Goal: Task Accomplishment & Management: Complete application form

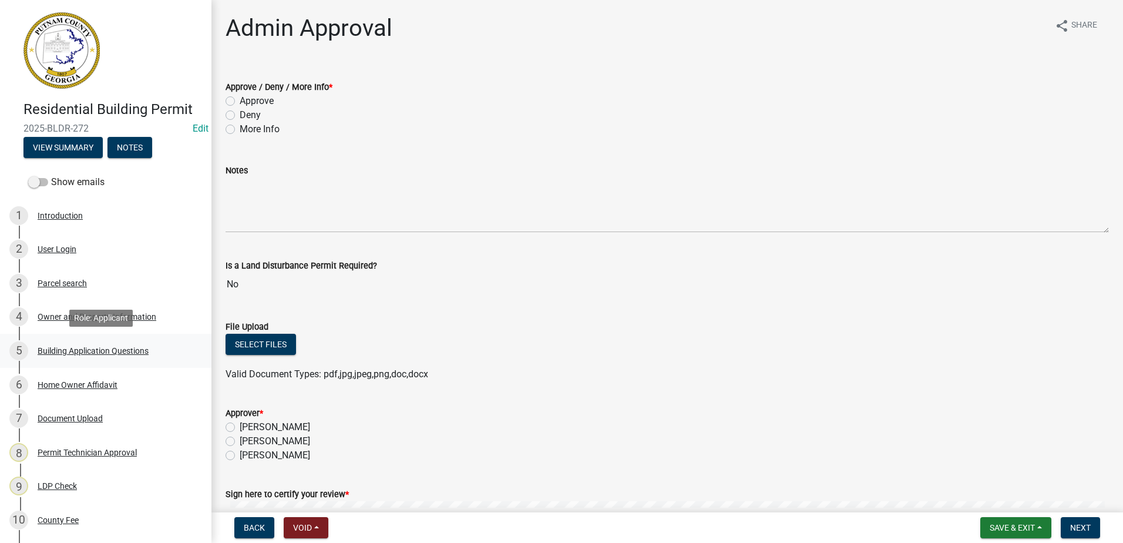
click at [107, 235] on div "Building Application Questions" at bounding box center [93, 350] width 111 height 8
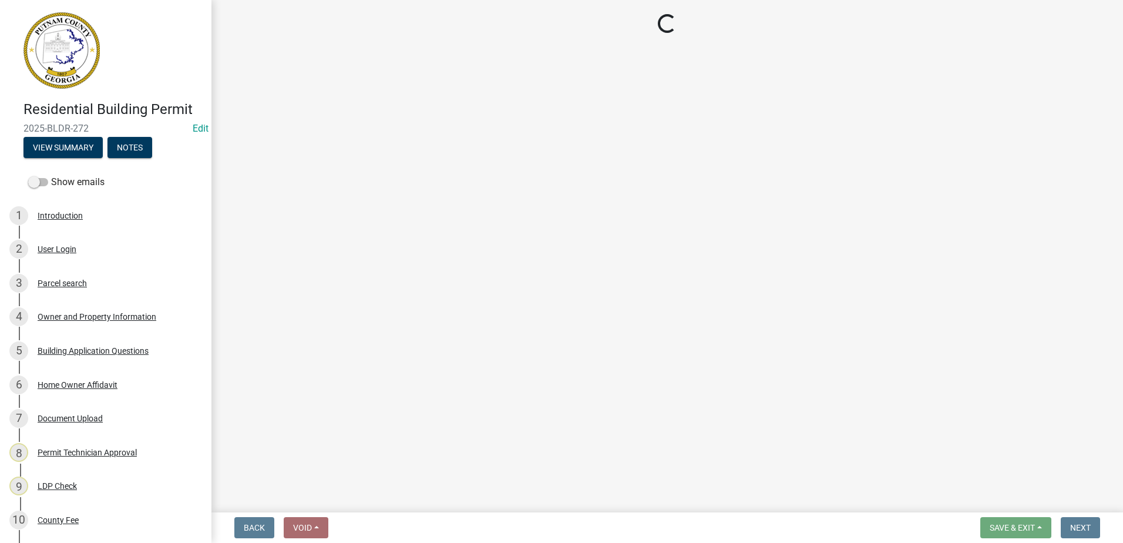
select select "66c6023b-7b80-4b39-890f-2b3c562deced"
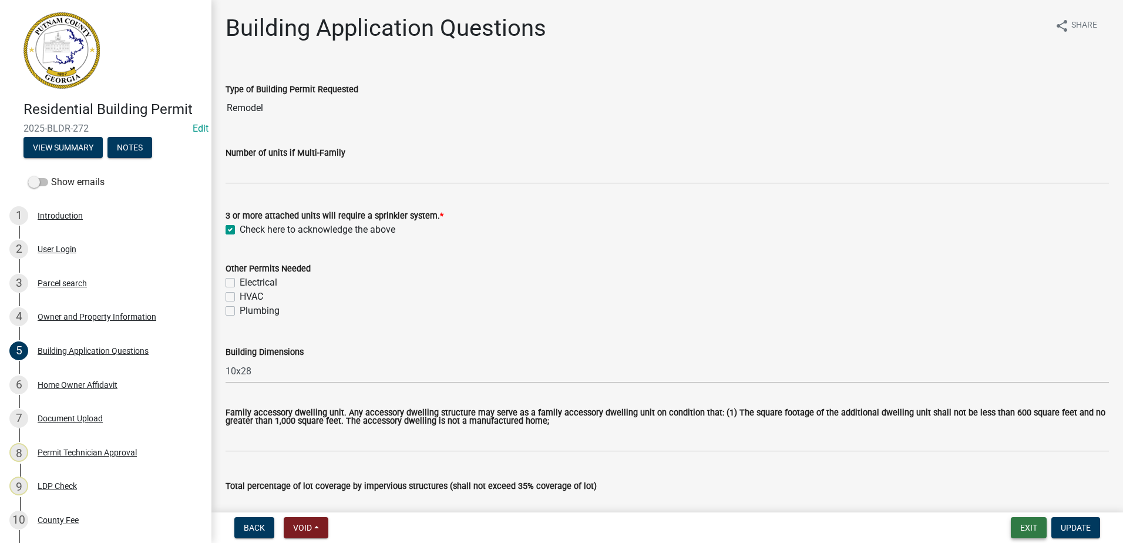
click at [631, 235] on button "Exit" at bounding box center [1029, 527] width 36 height 21
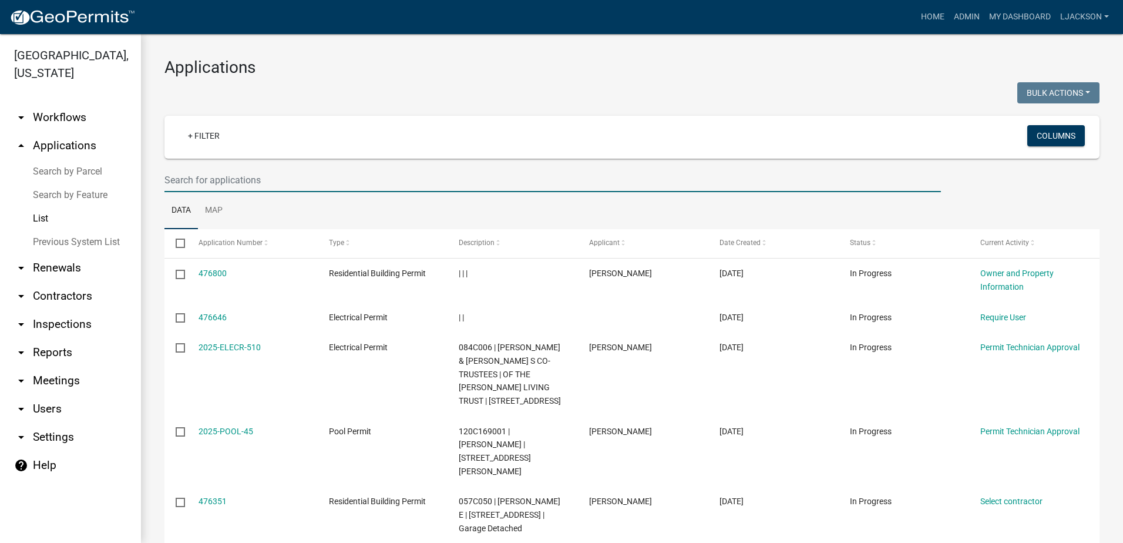
click at [221, 180] on input "text" at bounding box center [552, 180] width 776 height 24
click at [282, 176] on input "text" at bounding box center [552, 180] width 776 height 24
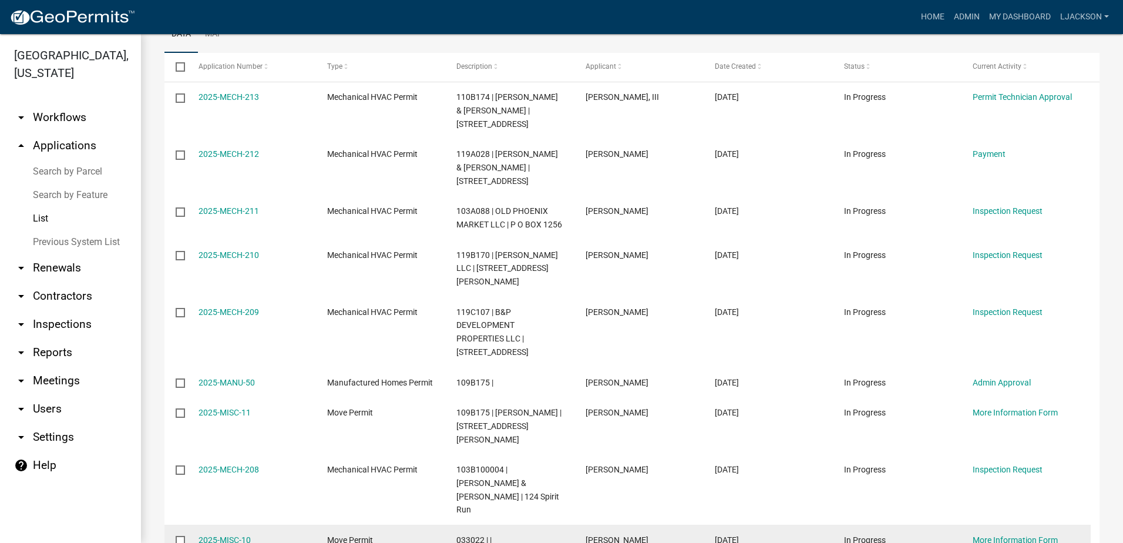
scroll to position [140, 0]
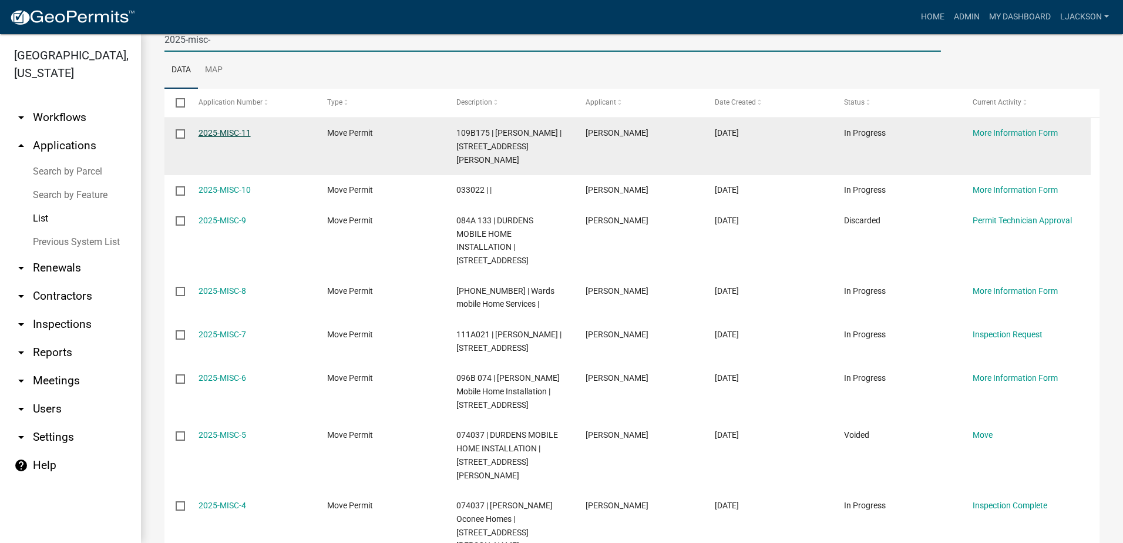
type input "2025-misc-"
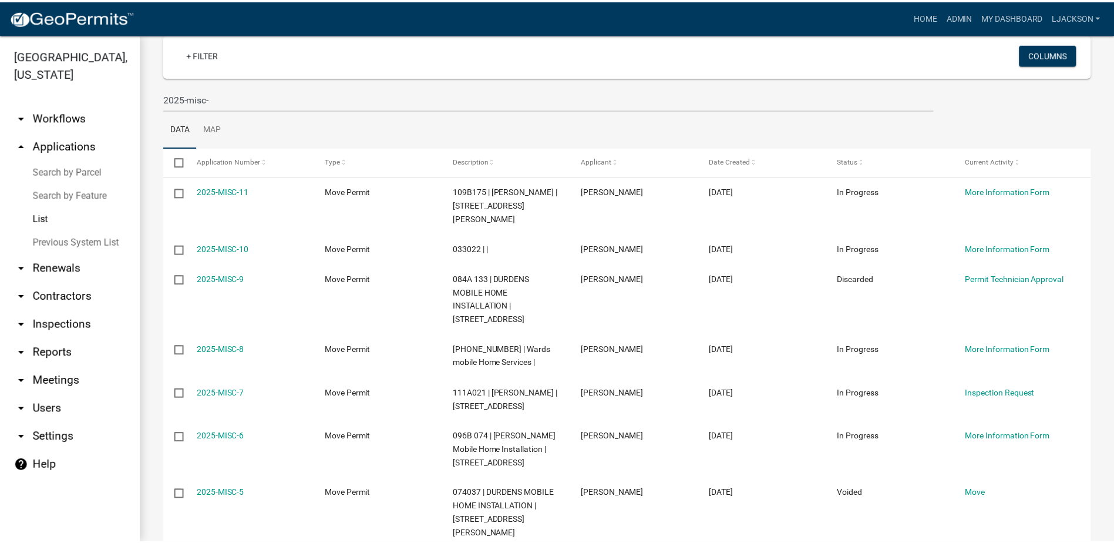
scroll to position [0, 0]
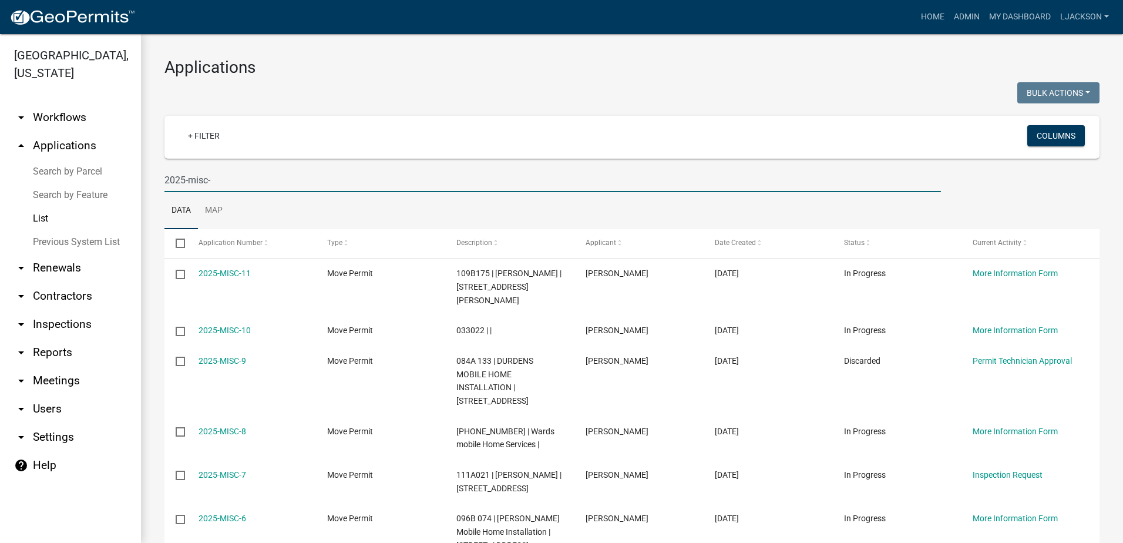
drag, startPoint x: 227, startPoint y: 178, endPoint x: 115, endPoint y: 174, distance: 112.8
click at [115, 174] on div "Putnam County, Georgia arrow_drop_down Workflows List arrow_drop_up Application…" at bounding box center [561, 288] width 1123 height 509
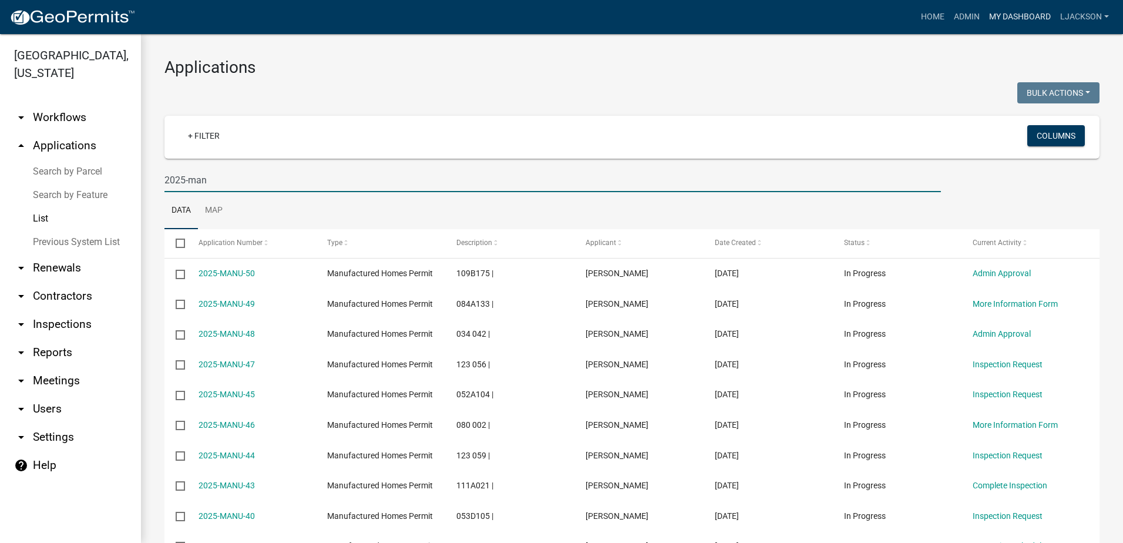
type input "2025-man"
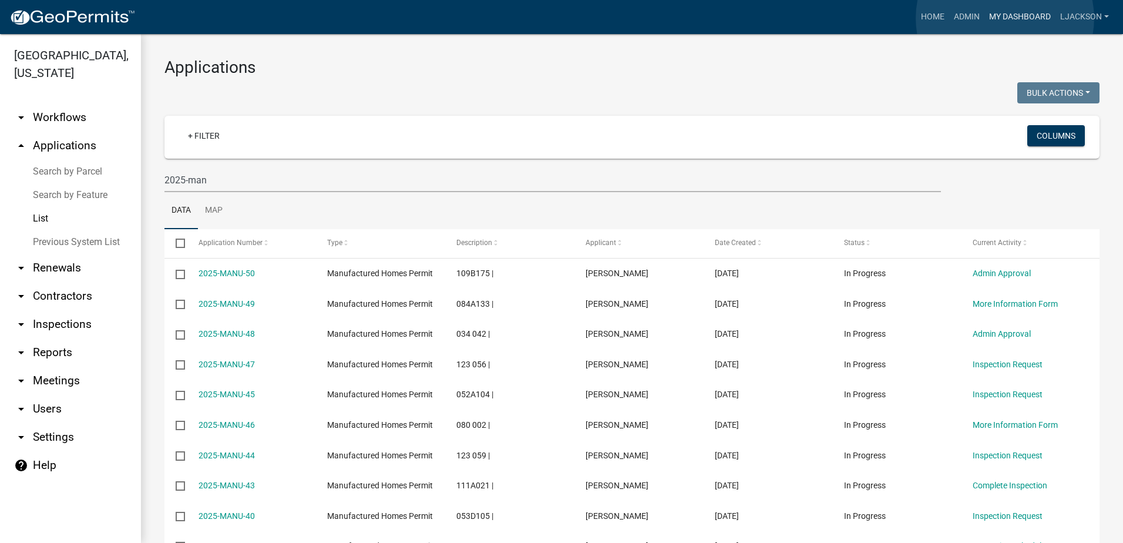
click at [631, 18] on link "My Dashboard" at bounding box center [1019, 17] width 71 height 22
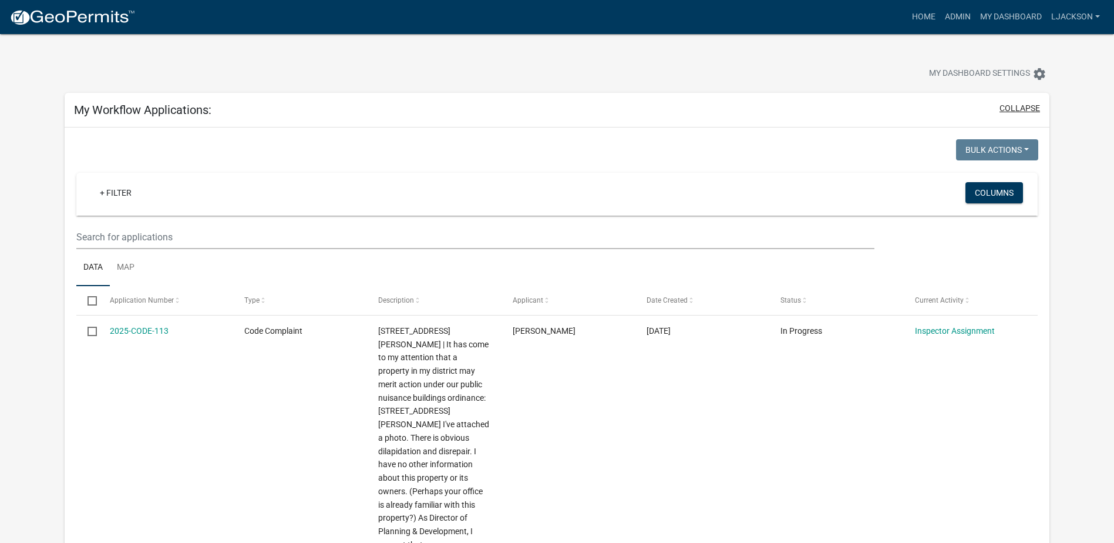
click at [631, 110] on button "collapse" at bounding box center [1019, 108] width 41 height 12
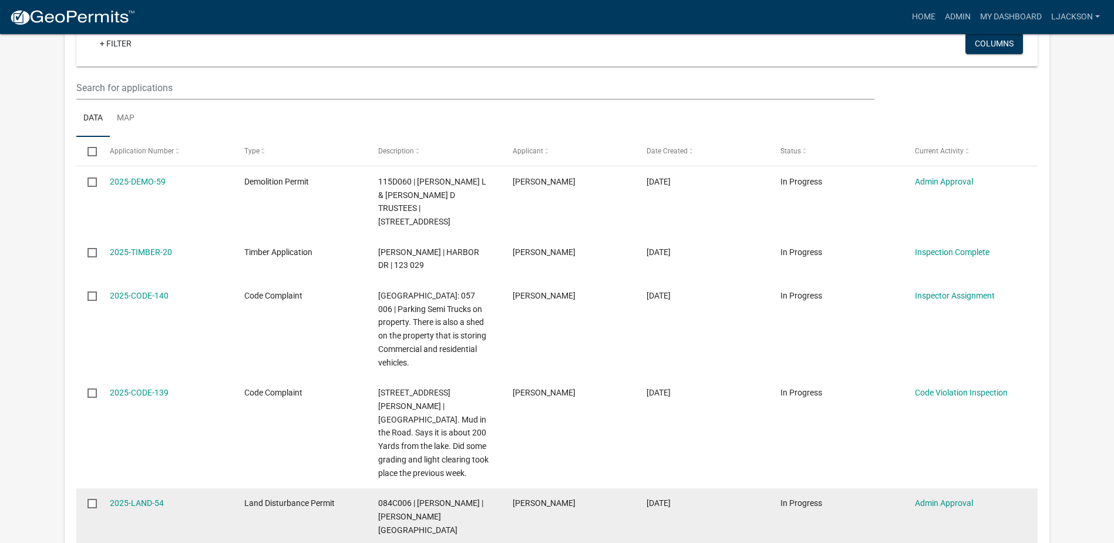
scroll to position [176, 0]
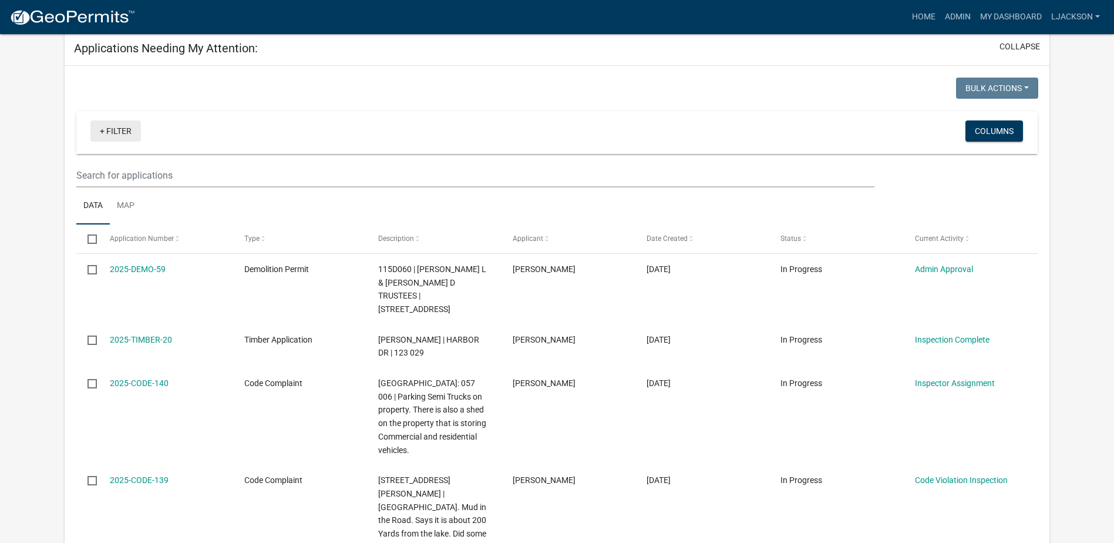
click at [117, 129] on link "+ Filter" at bounding box center [115, 130] width 51 height 21
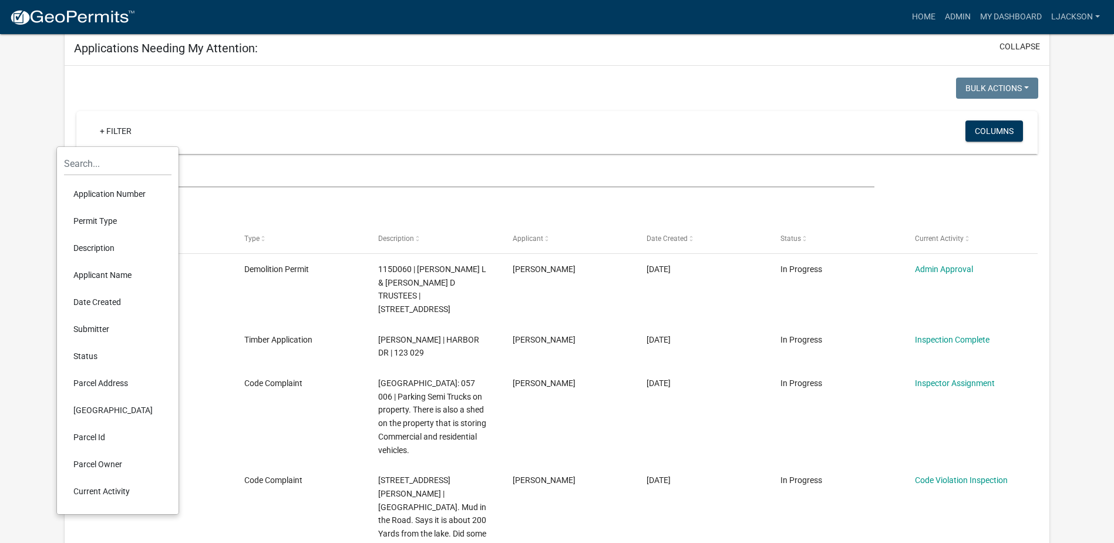
click at [80, 224] on li "Permit Type" at bounding box center [117, 220] width 107 height 27
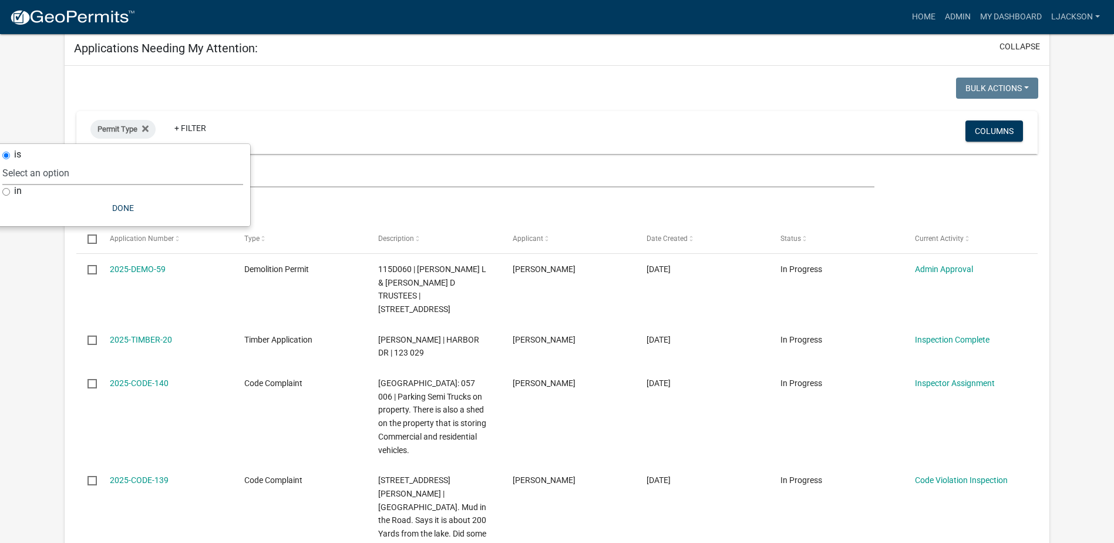
click at [72, 173] on select "Select an option Agricultural Permit Blasting Permit Code Complaint Commercial …" at bounding box center [122, 173] width 241 height 24
select select "881092b8-23a9-4a75-a6f6-0c1c654e1e88"
click at [56, 161] on select "Select an option Agricultural Permit Blasting Permit Code Complaint Commercial …" at bounding box center [122, 173] width 241 height 24
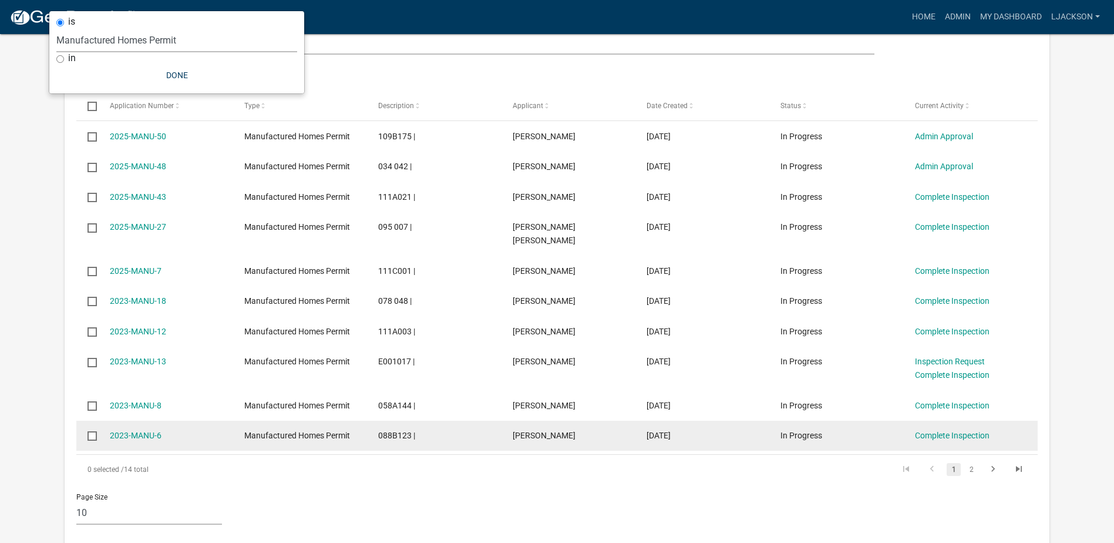
scroll to position [352, 0]
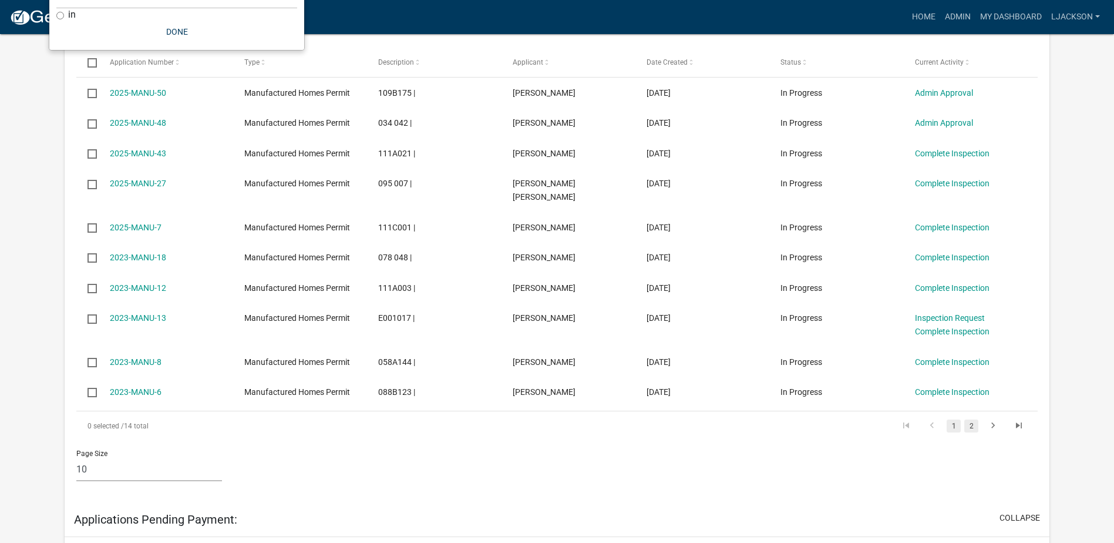
click at [631, 235] on link "2" at bounding box center [971, 425] width 14 height 13
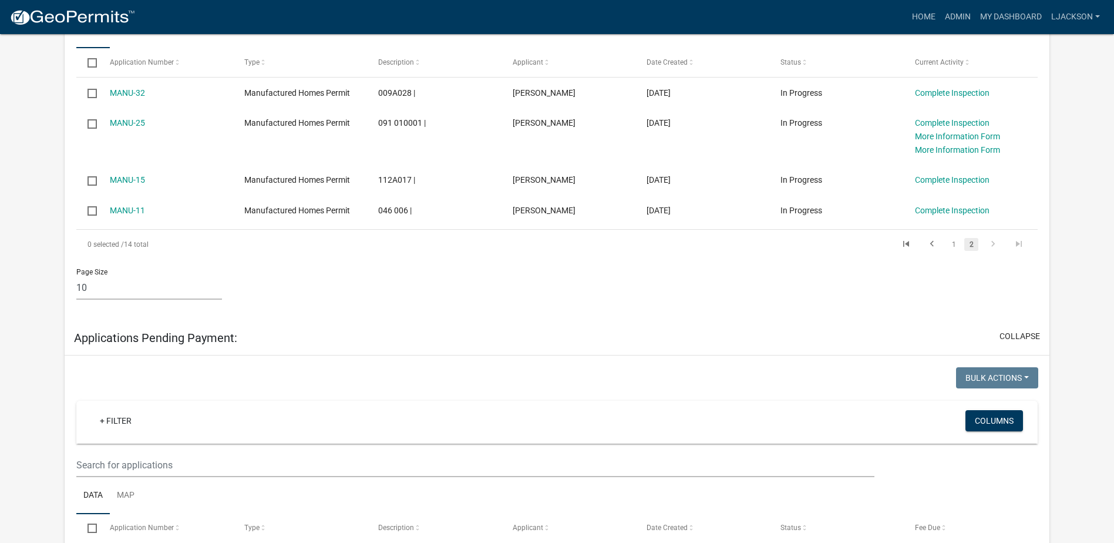
scroll to position [294, 0]
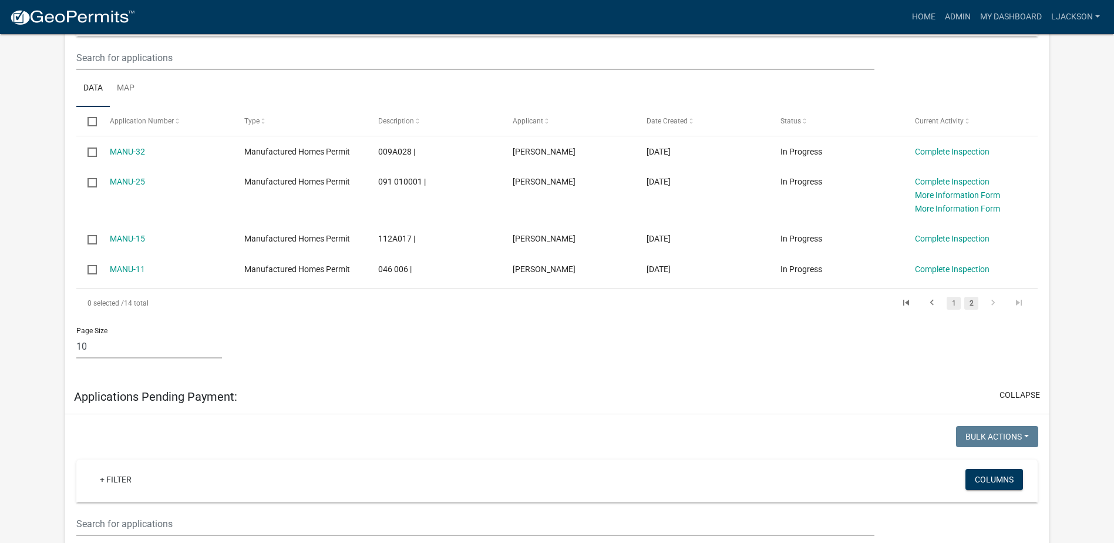
click at [631, 235] on link "1" at bounding box center [954, 303] width 14 height 13
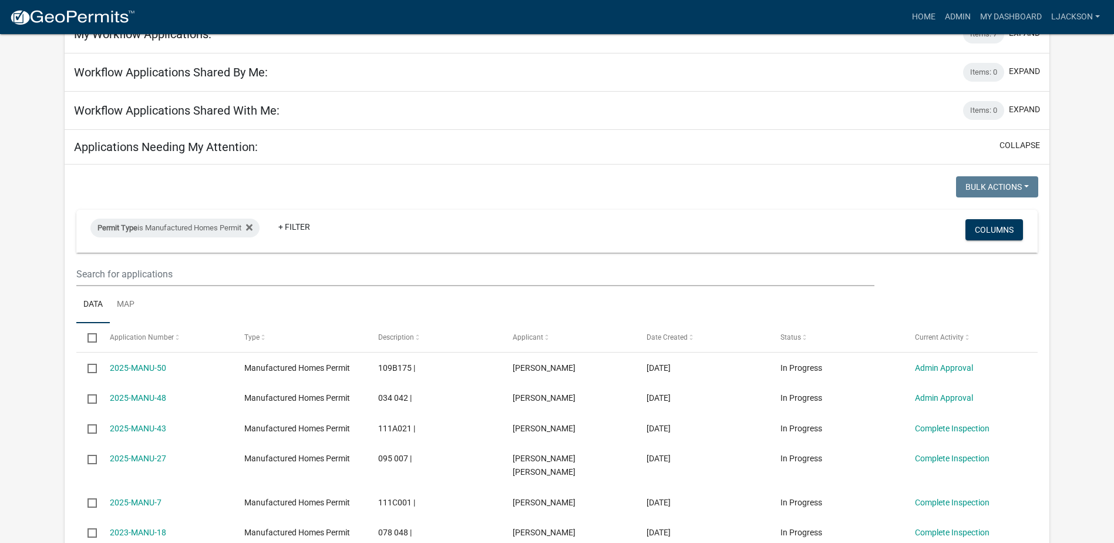
scroll to position [59, 0]
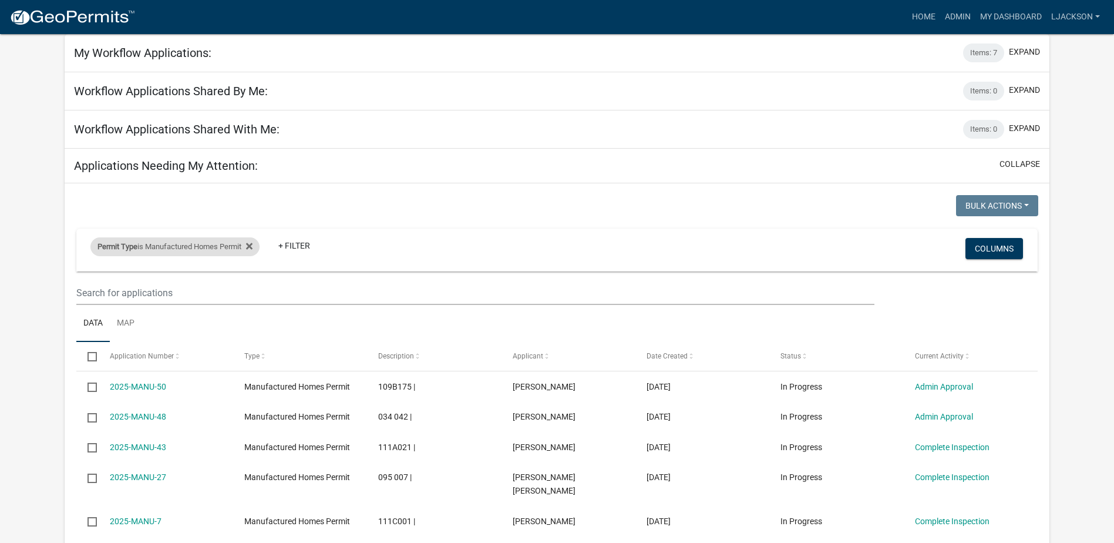
click at [201, 235] on div "Permit Type is Manufactured Homes Permit" at bounding box center [174, 246] width 169 height 19
click at [138, 235] on select "Select an option Agricultural Permit Blasting Permit Code Complaint Commercial …" at bounding box center [176, 290] width 241 height 24
select select "9b5b0a19-a18d-420d-b72c-0aeb94482db5"
click at [56, 235] on select "Select an option Agricultural Permit Blasting Permit Code Complaint Commercial …" at bounding box center [176, 290] width 241 height 24
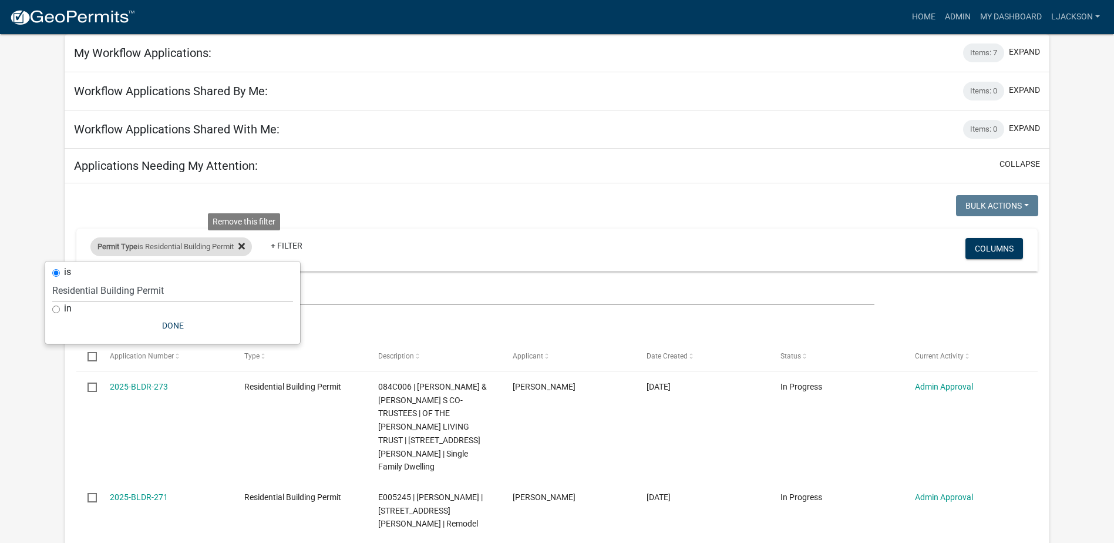
click at [245, 235] on icon at bounding box center [241, 246] width 6 height 6
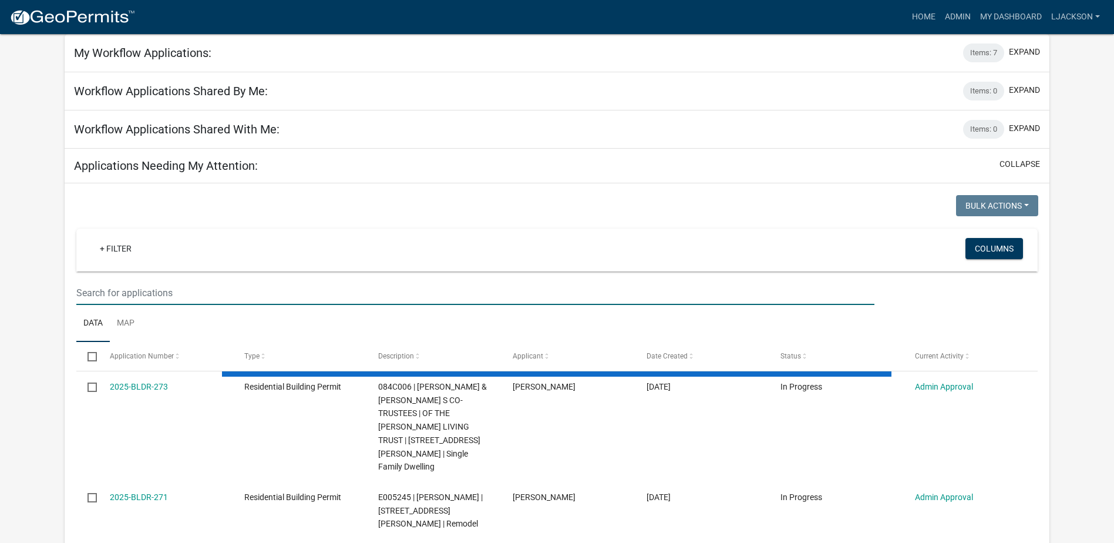
click at [213, 235] on input "text" at bounding box center [475, 293] width 798 height 24
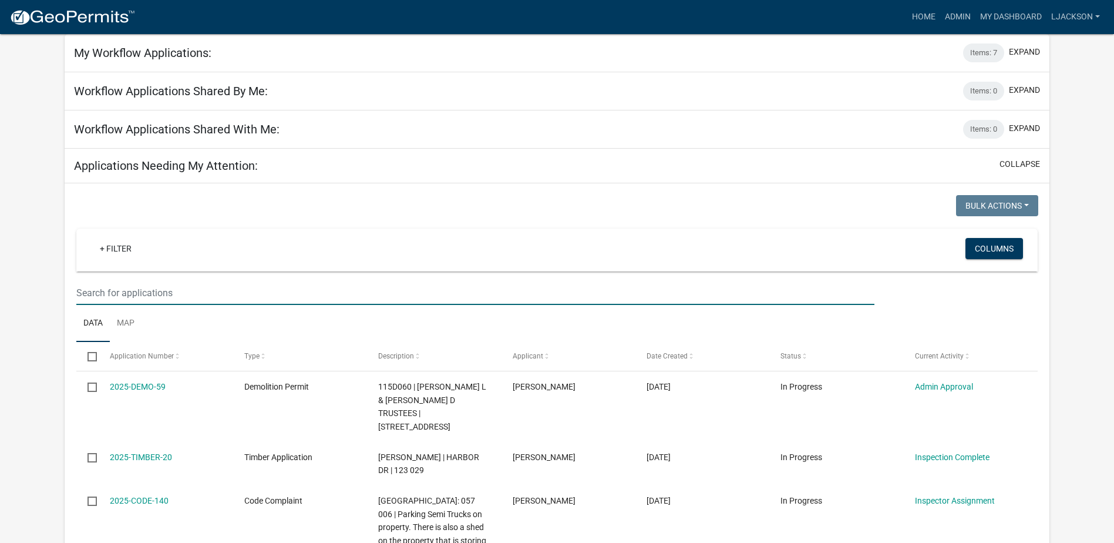
click at [184, 235] on input "text" at bounding box center [475, 293] width 798 height 24
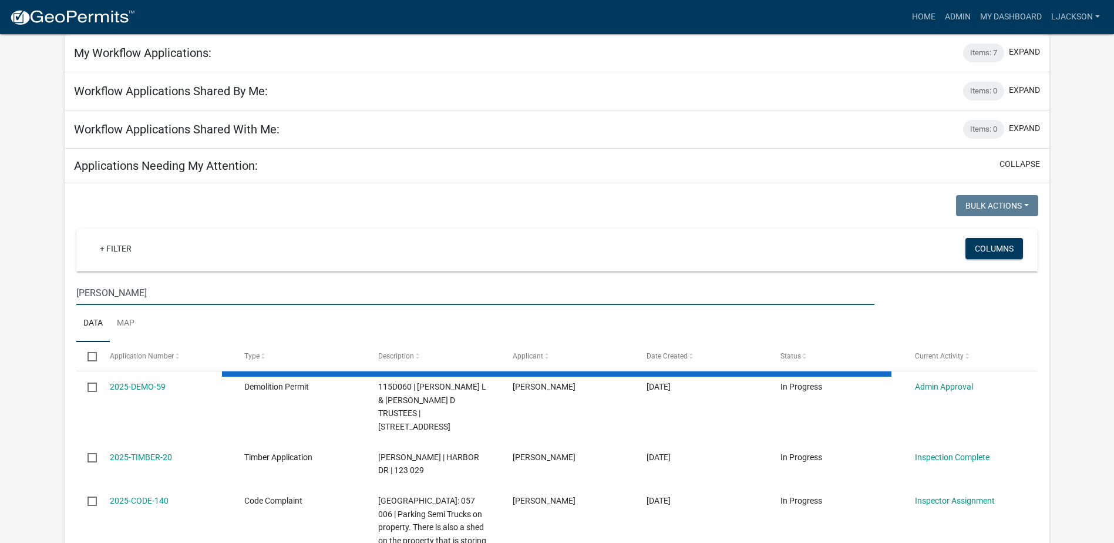
type input "gustavo"
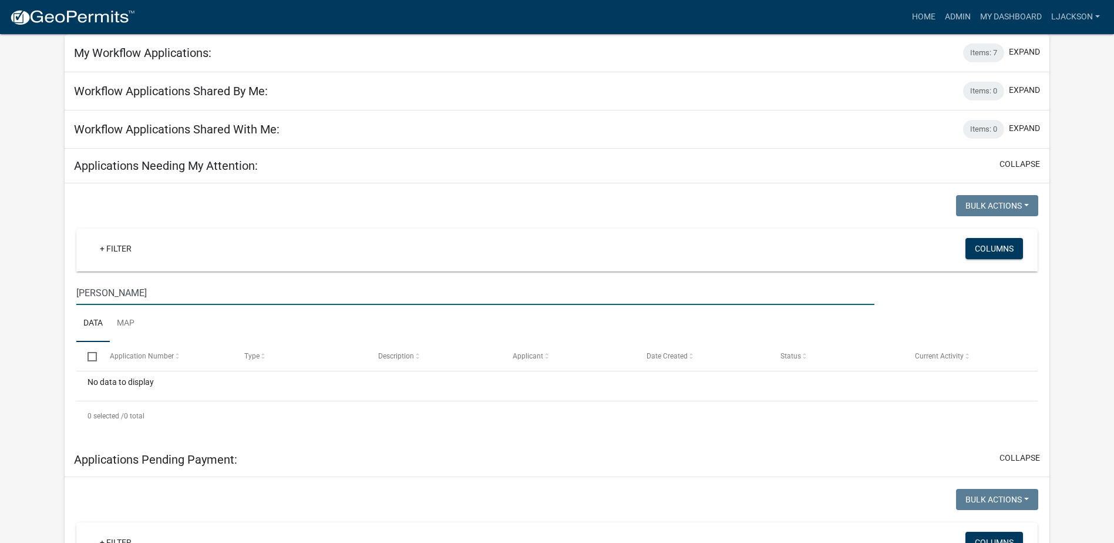
drag, startPoint x: 121, startPoint y: 295, endPoint x: 26, endPoint y: 284, distance: 95.9
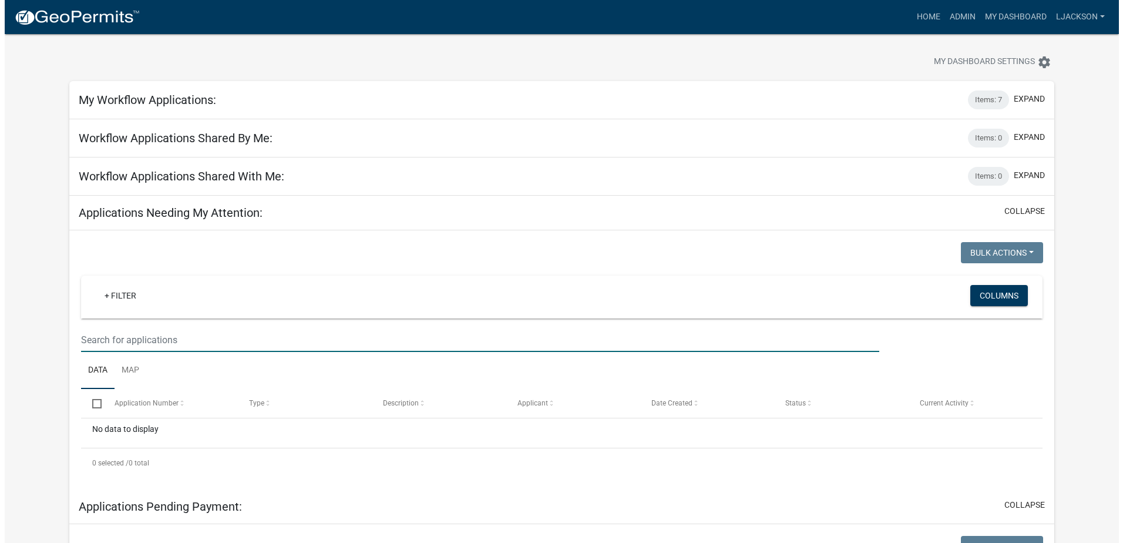
scroll to position [0, 0]
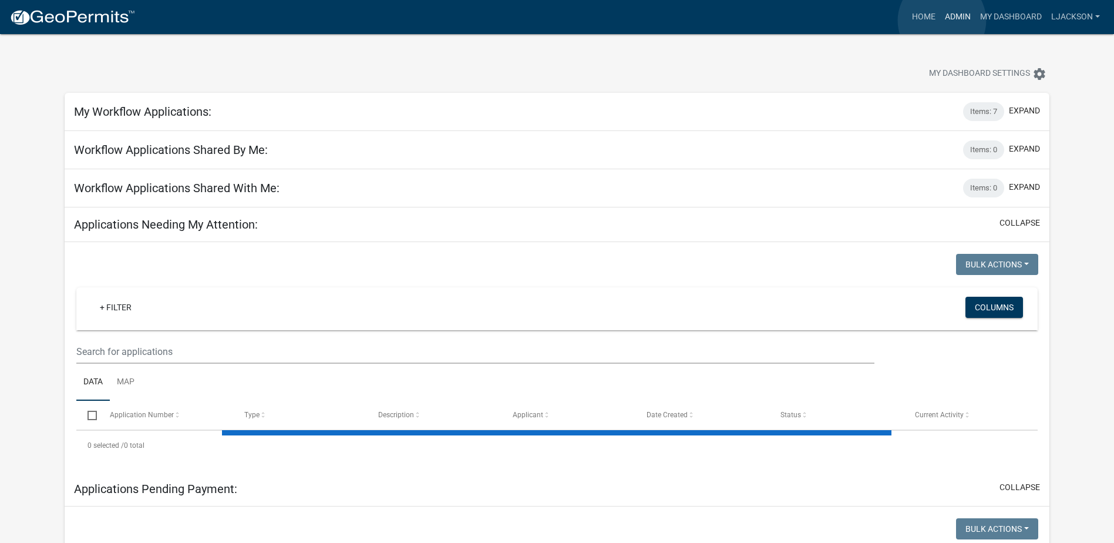
click at [631, 21] on link "Admin" at bounding box center [957, 17] width 35 height 22
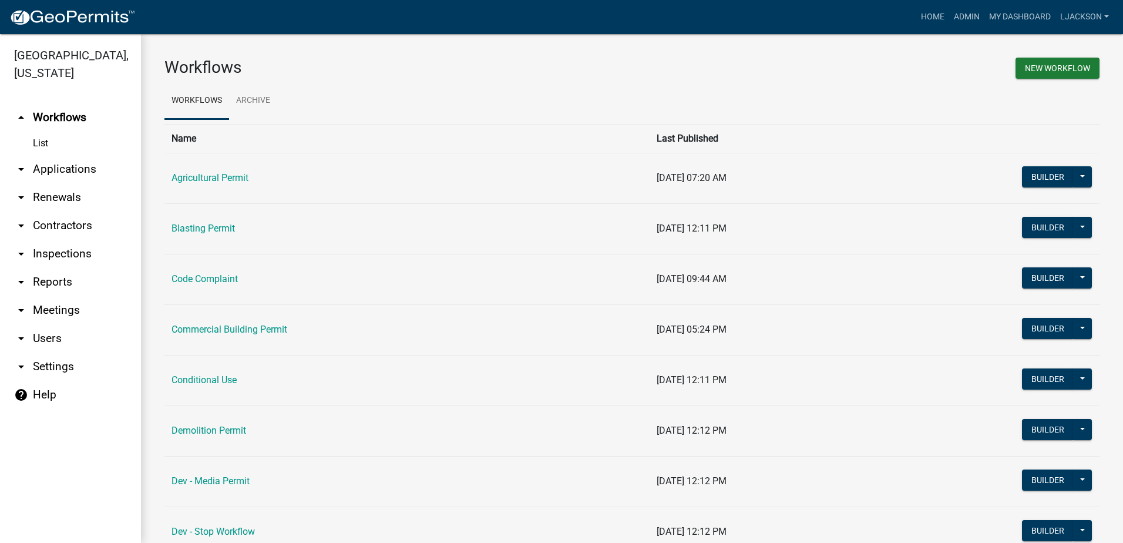
click at [77, 173] on link "arrow_drop_down Applications" at bounding box center [70, 169] width 141 height 28
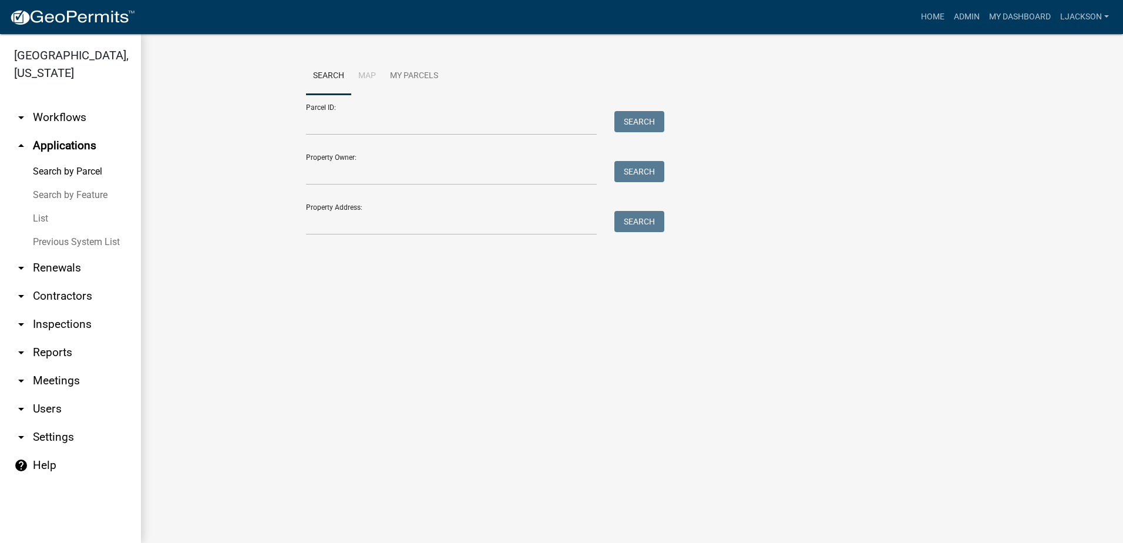
click at [44, 221] on link "List" at bounding box center [70, 218] width 141 height 23
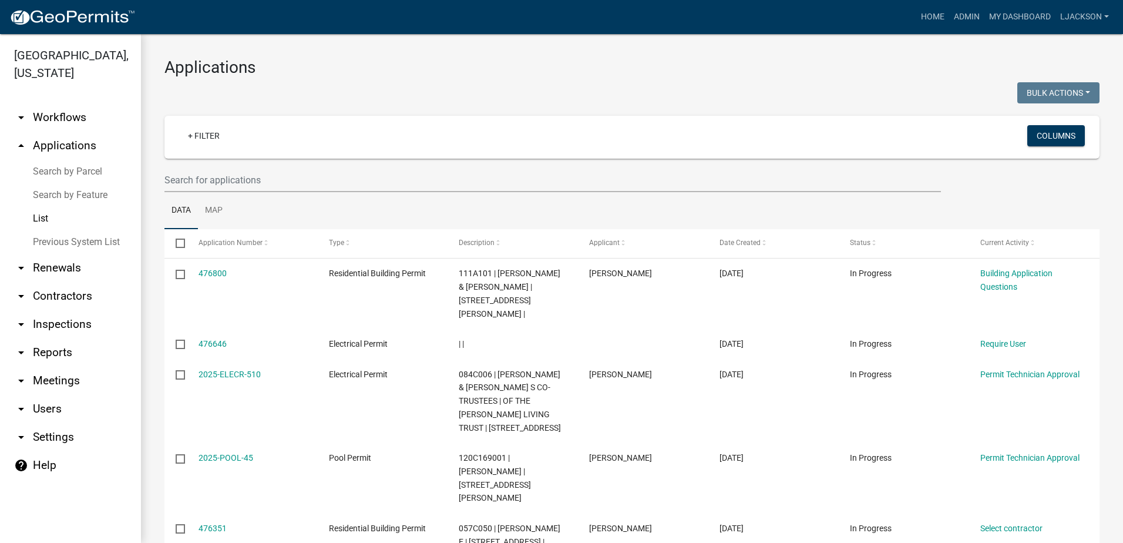
click at [58, 172] on link "Search by Parcel" at bounding box center [70, 171] width 141 height 23
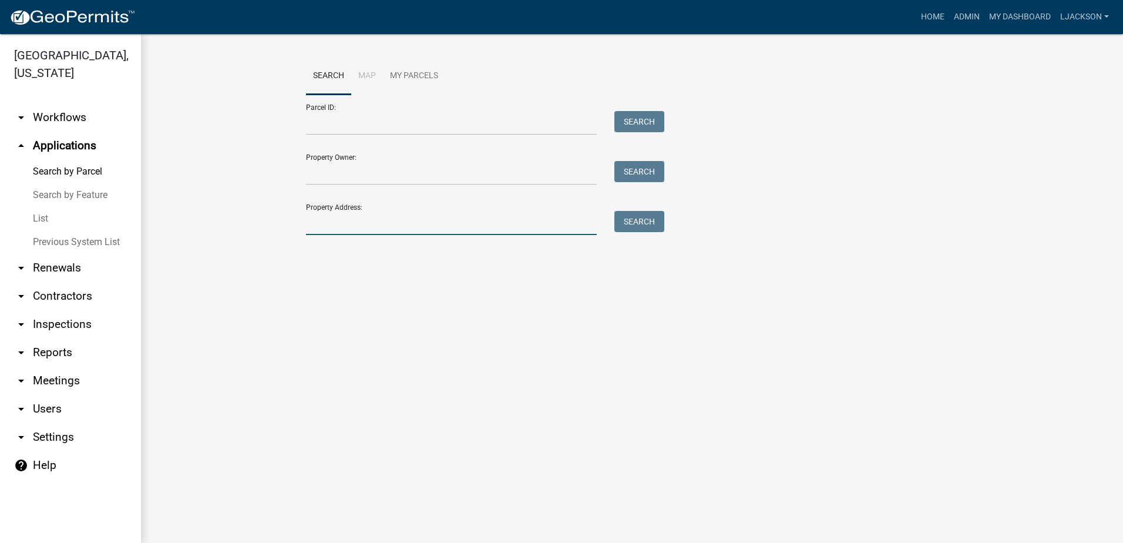
click at [344, 224] on input "Property Address:" at bounding box center [451, 223] width 291 height 24
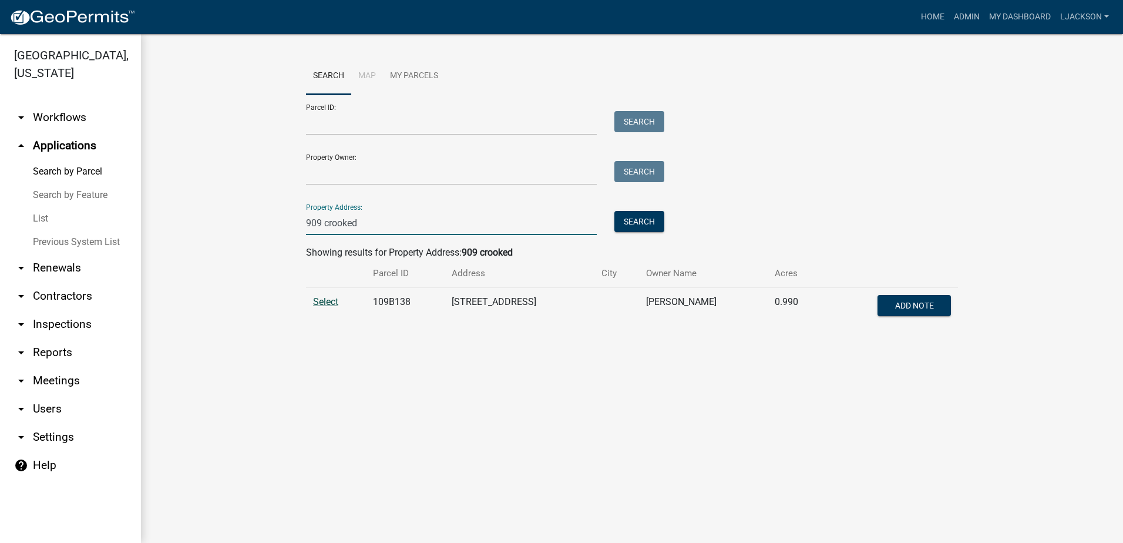
type input "909 crooked"
click at [318, 235] on span "Select" at bounding box center [325, 301] width 25 height 11
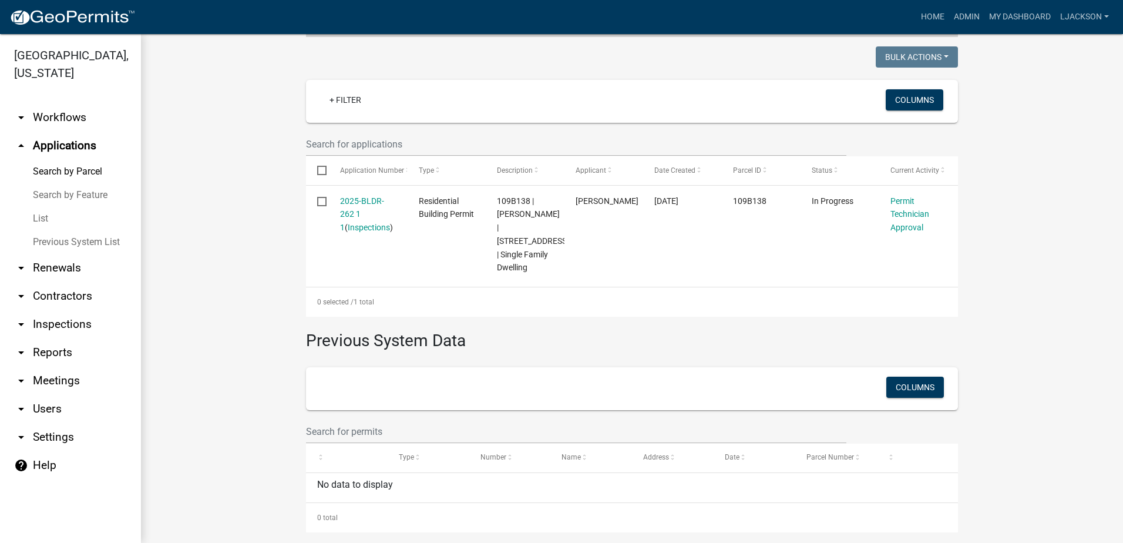
scroll to position [315, 0]
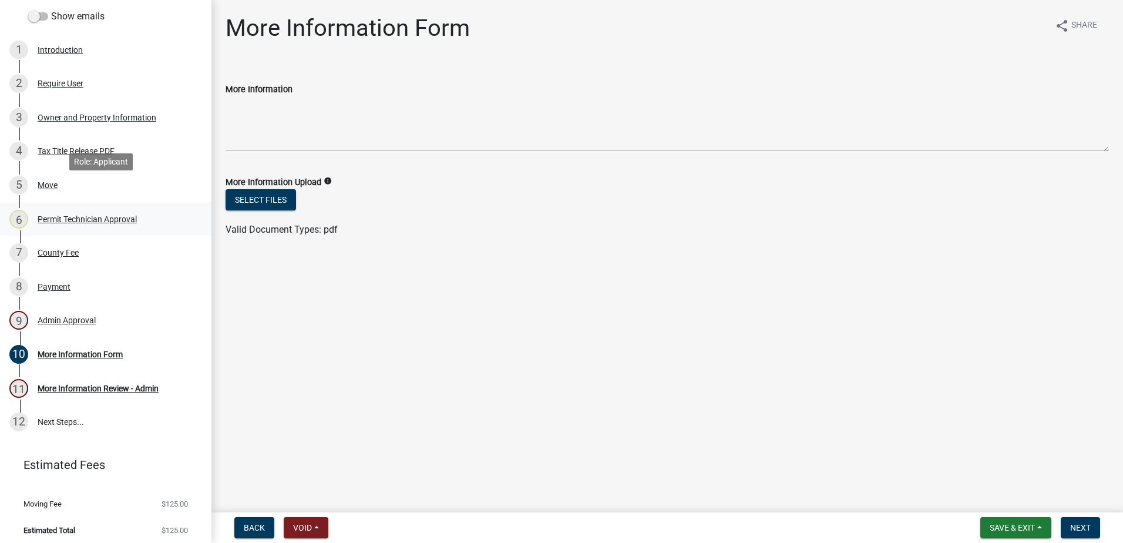
scroll to position [171, 0]
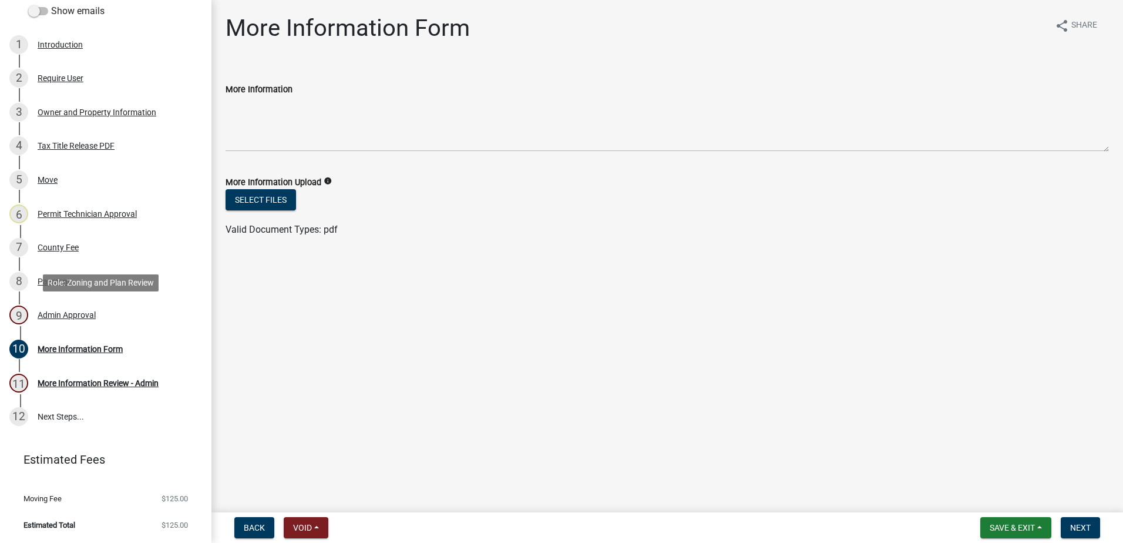
click at [76, 315] on div "Admin Approval" at bounding box center [67, 315] width 58 height 8
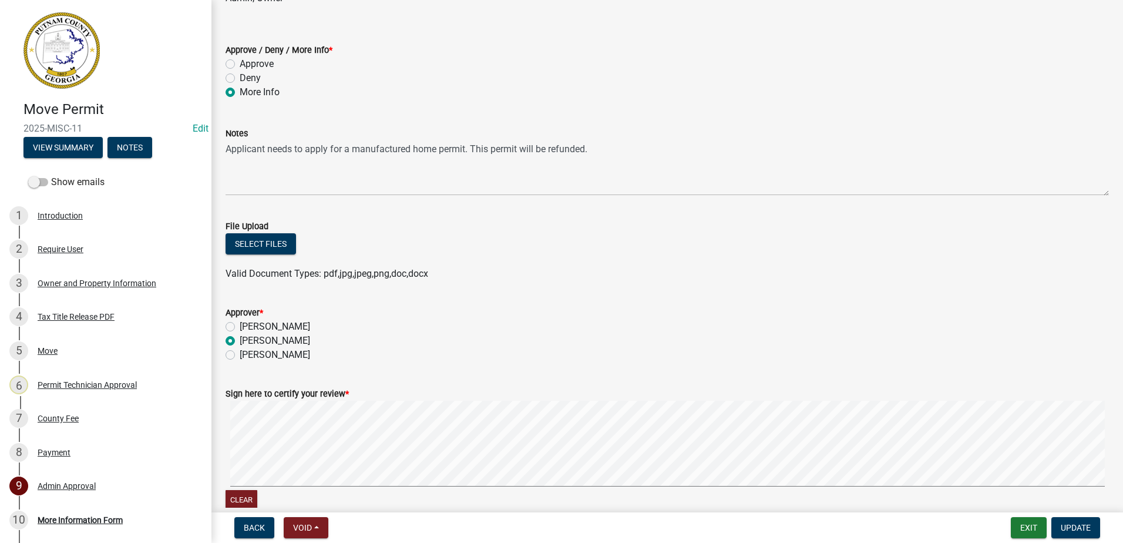
scroll to position [0, 0]
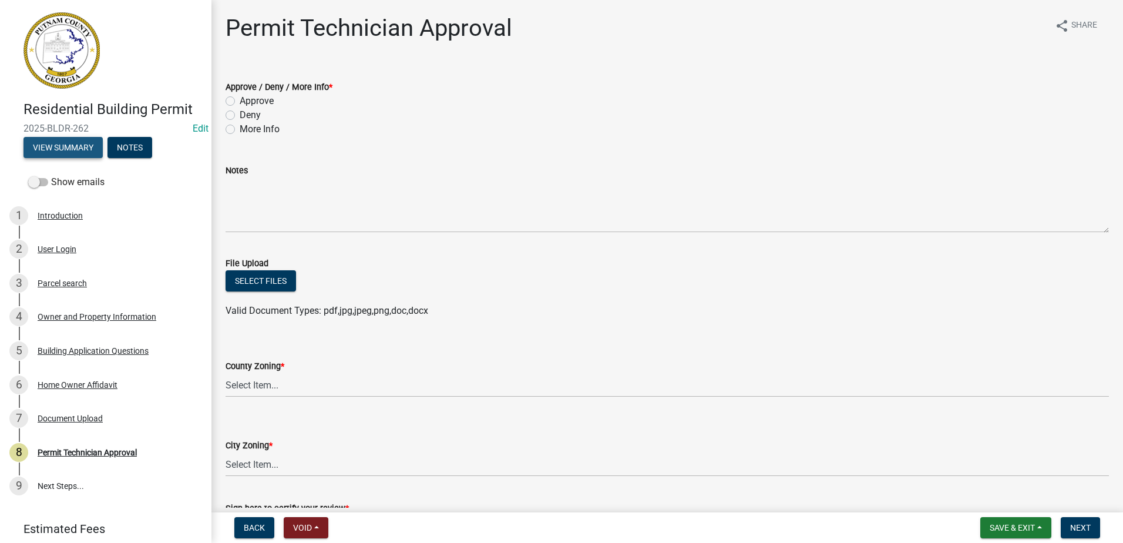
click at [68, 140] on button "View Summary" at bounding box center [62, 147] width 79 height 21
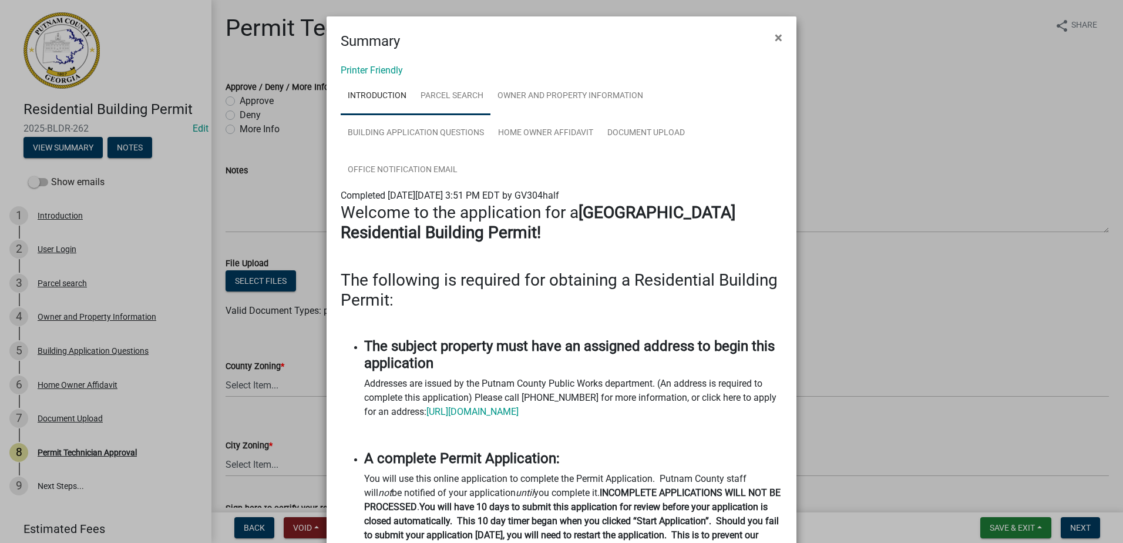
click at [457, 99] on link "Parcel search" at bounding box center [451, 97] width 77 height 38
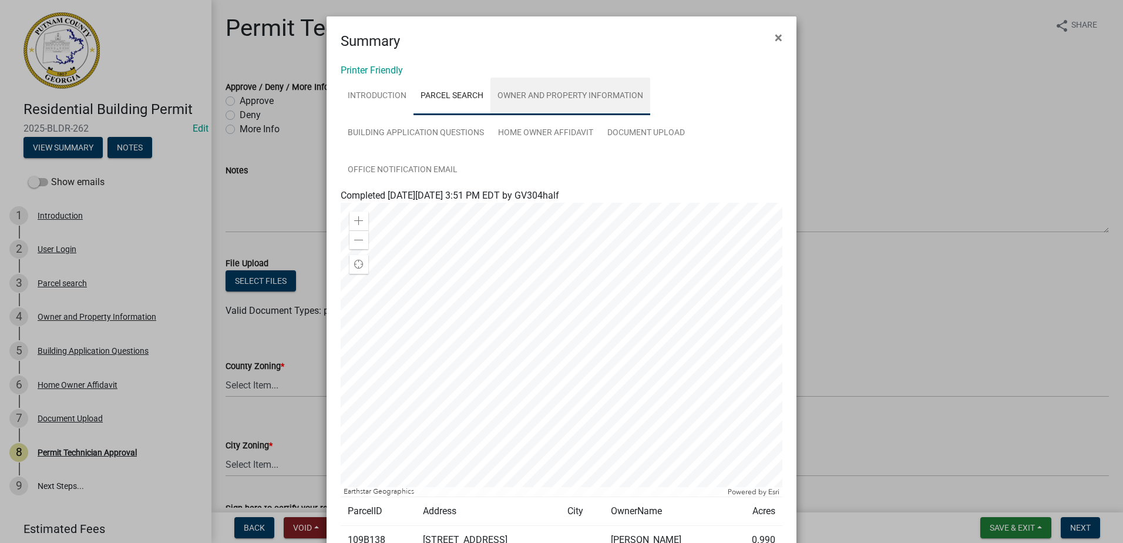
click at [536, 97] on link "Owner and Property Information" at bounding box center [570, 97] width 160 height 38
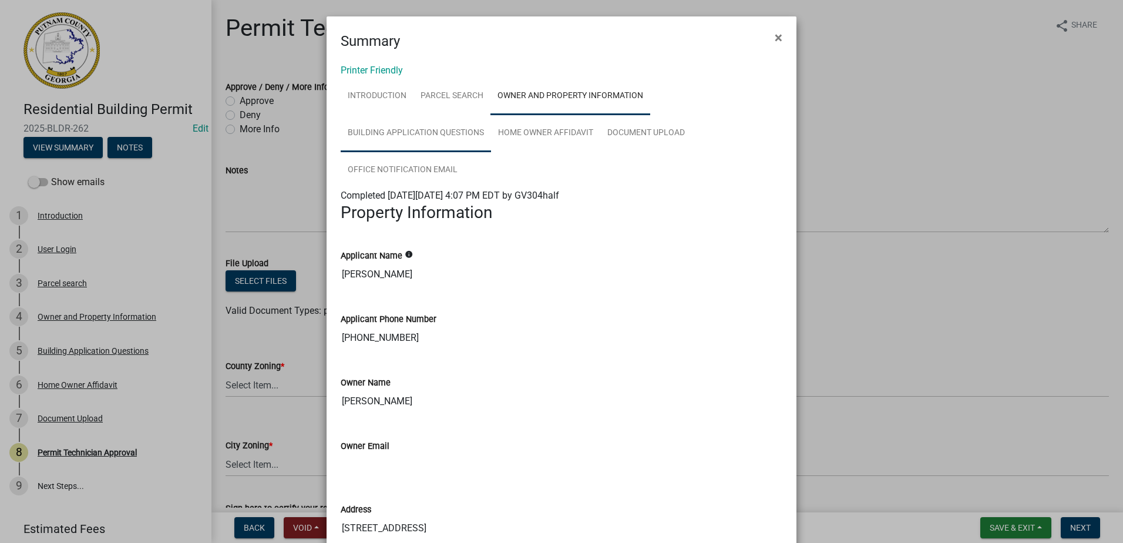
click at [427, 134] on link "Building Application Questions" at bounding box center [416, 134] width 150 height 38
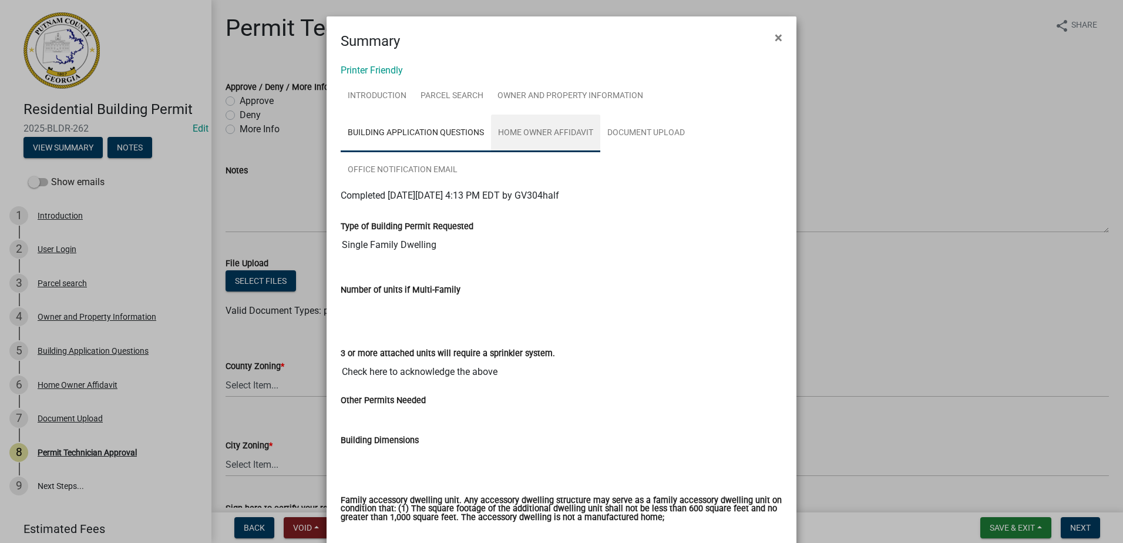
click at [541, 136] on link "Home Owner Affidavit" at bounding box center [545, 134] width 109 height 38
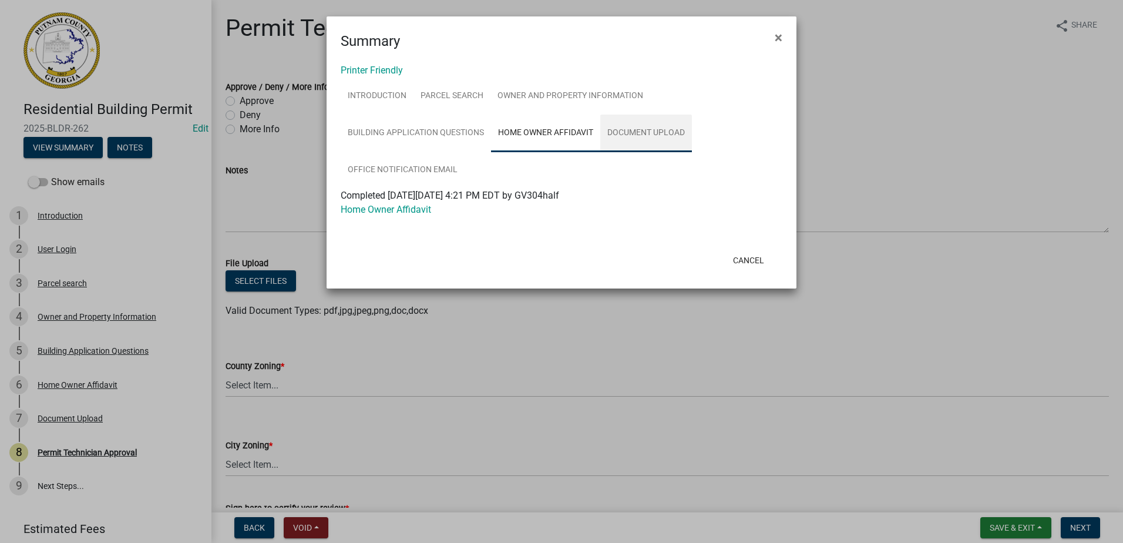
click at [634, 132] on link "Document Upload" at bounding box center [646, 134] width 92 height 38
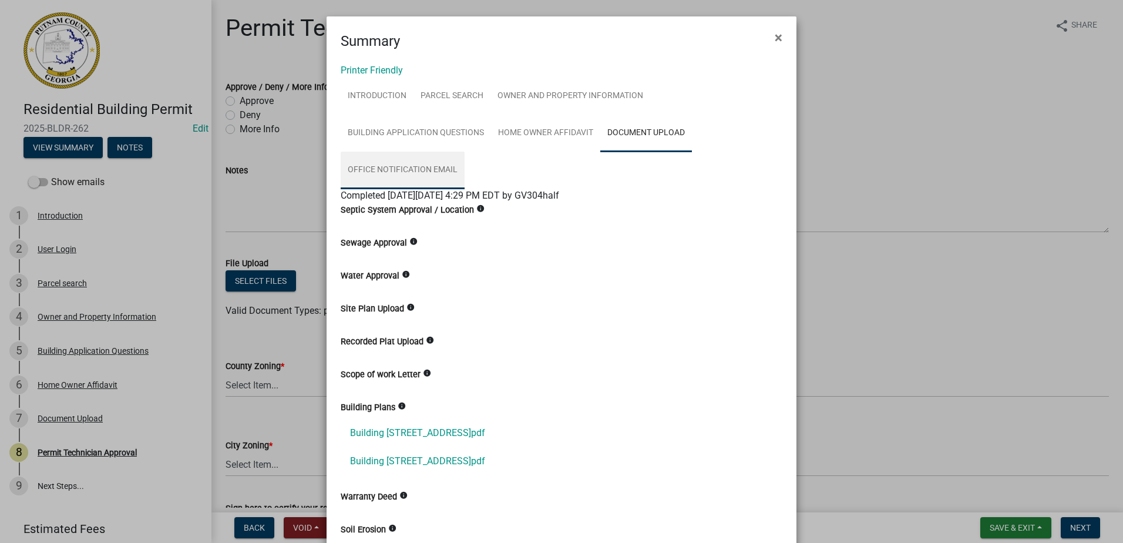
click at [405, 166] on link "Office Notification Email" at bounding box center [403, 171] width 124 height 38
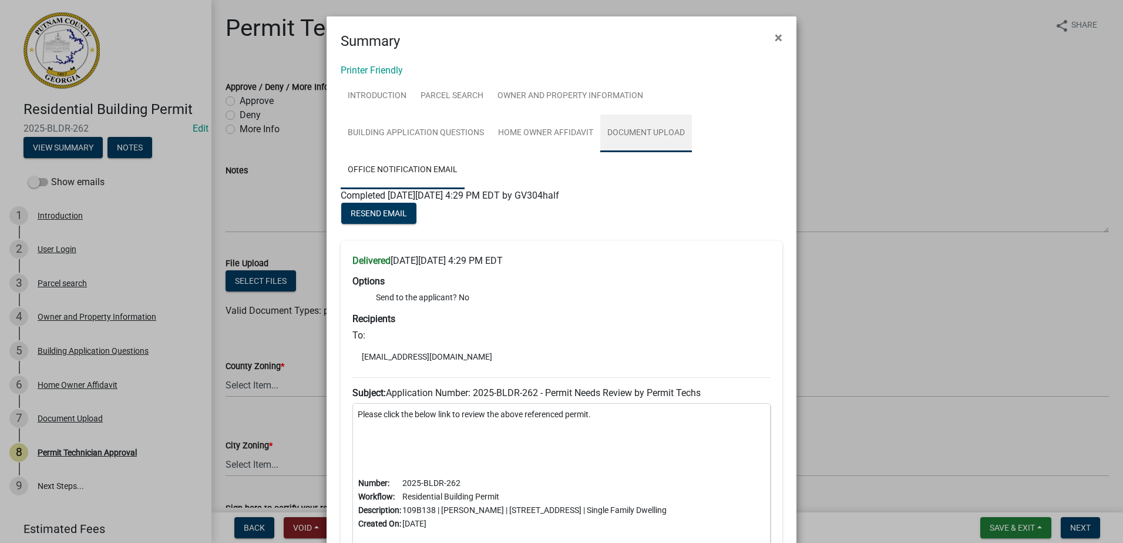
click at [615, 130] on link "Document Upload" at bounding box center [646, 134] width 92 height 38
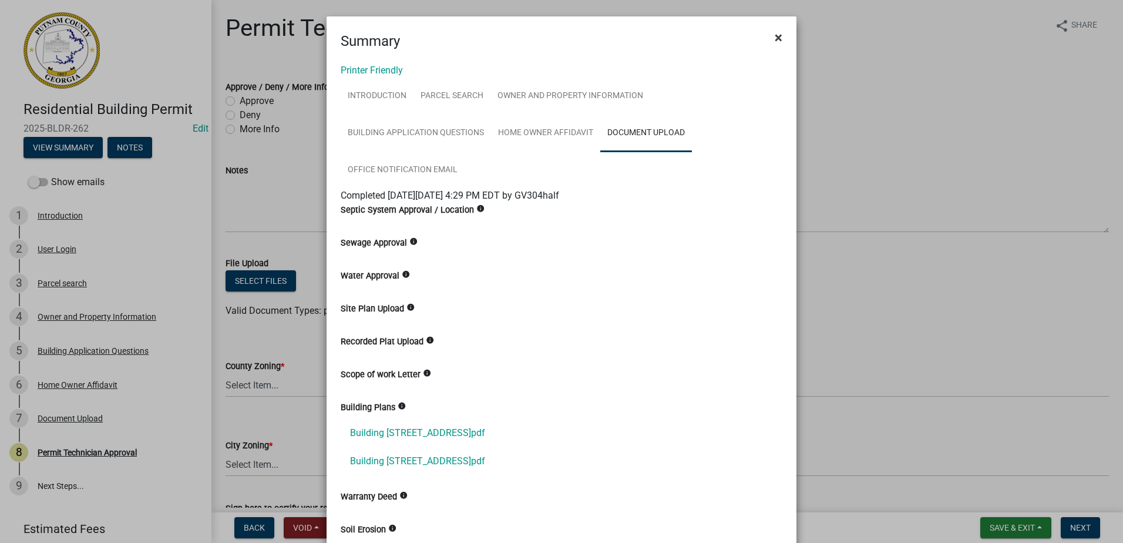
click at [775, 41] on span "×" at bounding box center [779, 37] width 8 height 16
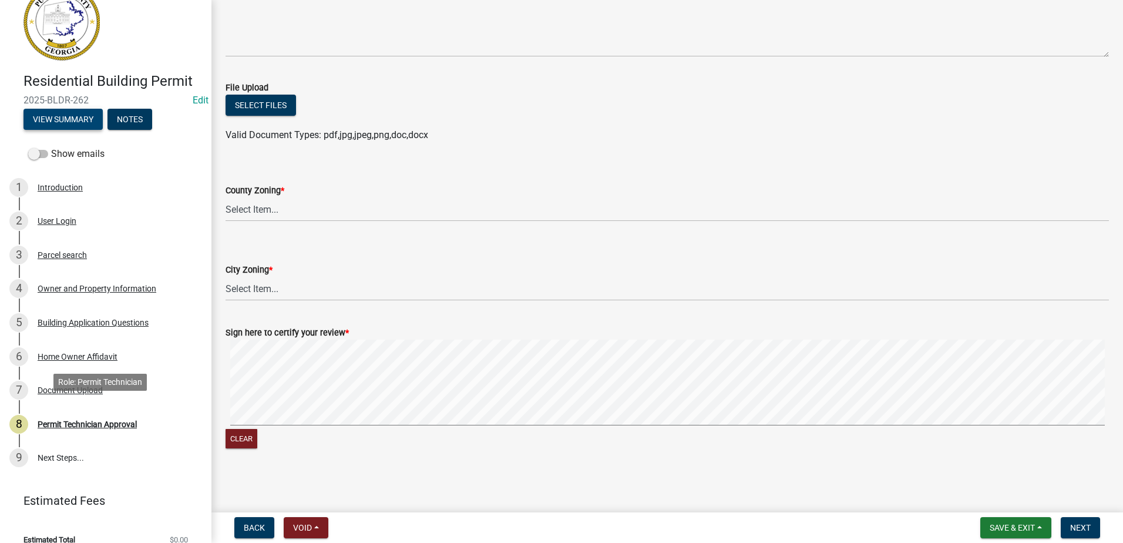
scroll to position [43, 0]
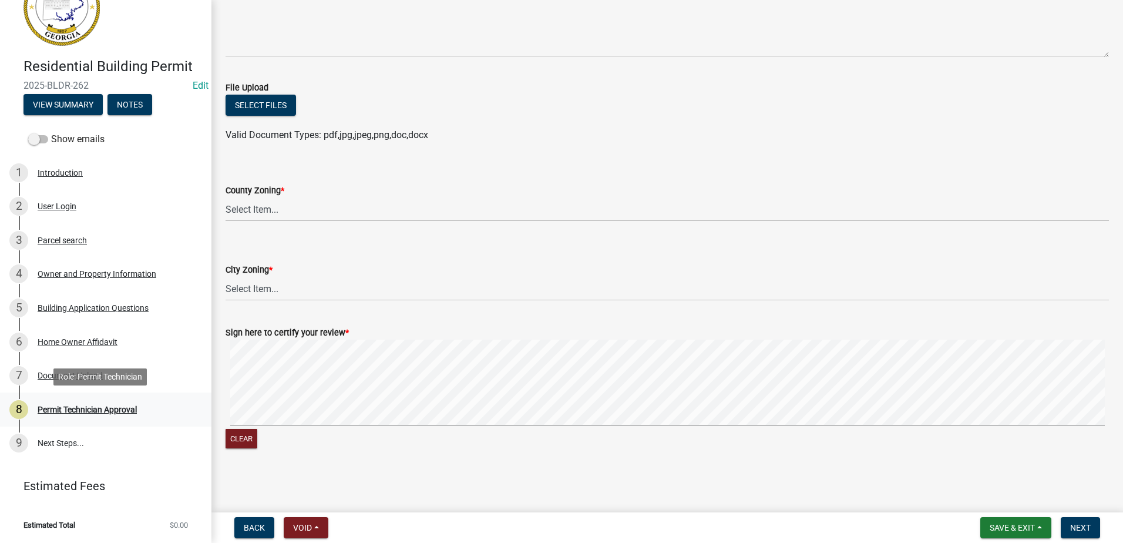
click at [59, 413] on div "Permit Technician Approval" at bounding box center [87, 409] width 99 height 8
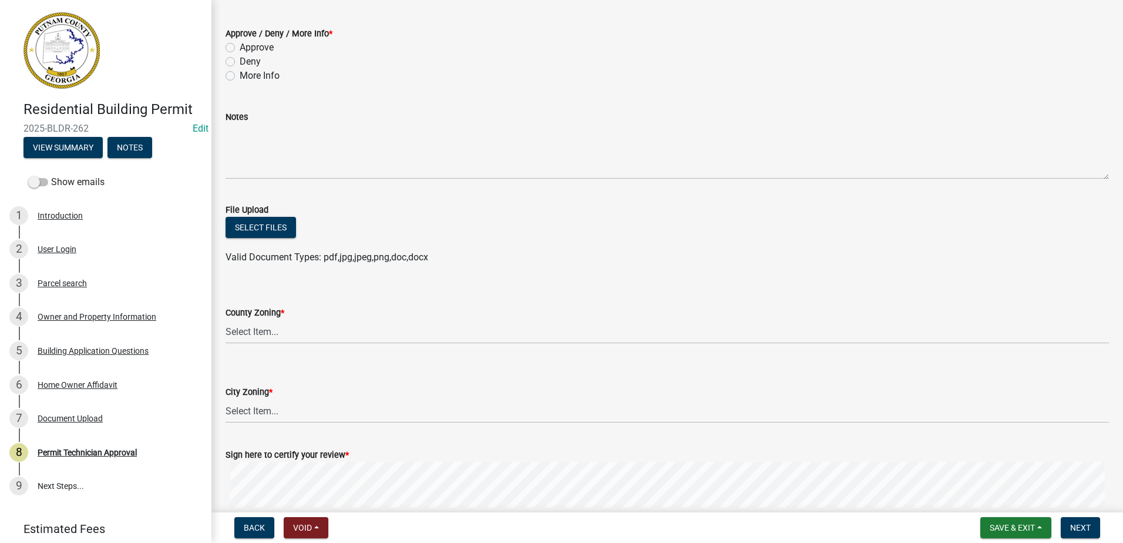
scroll to position [0, 0]
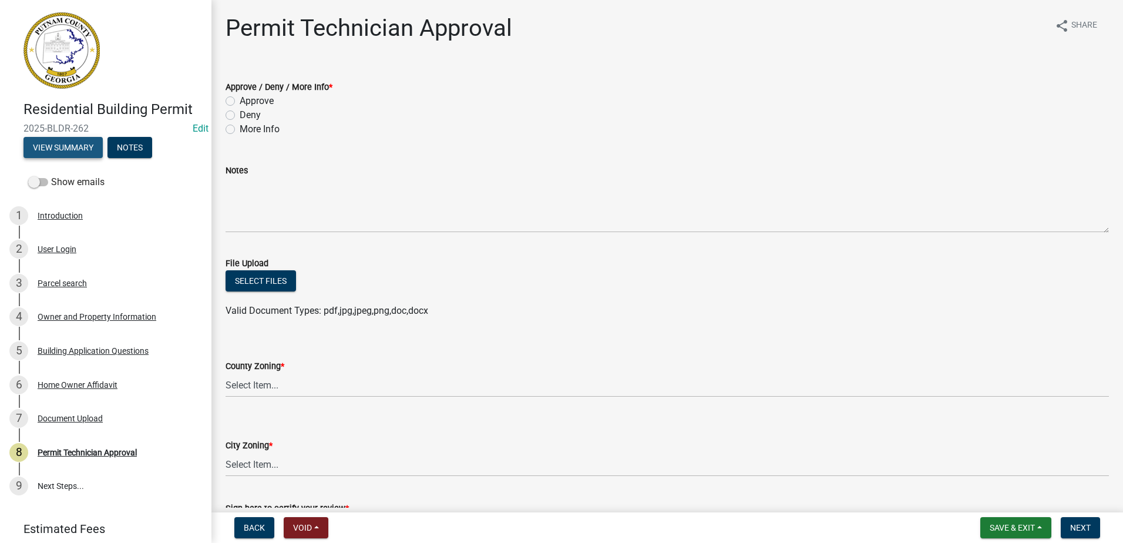
click at [63, 149] on button "View Summary" at bounding box center [62, 147] width 79 height 21
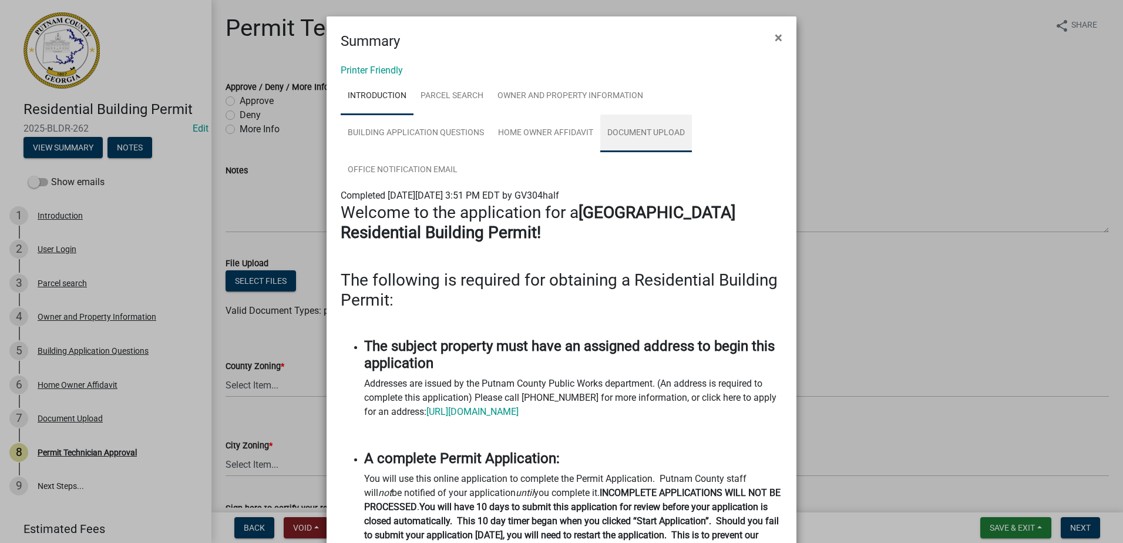
click at [632, 133] on link "Document Upload" at bounding box center [646, 134] width 92 height 38
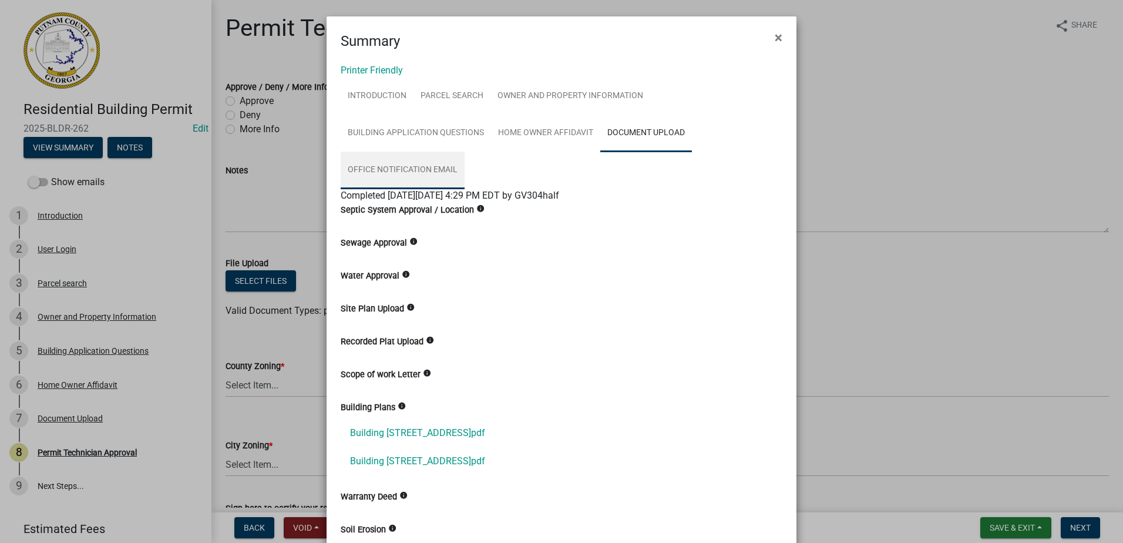
click at [418, 173] on link "Office Notification Email" at bounding box center [403, 171] width 124 height 38
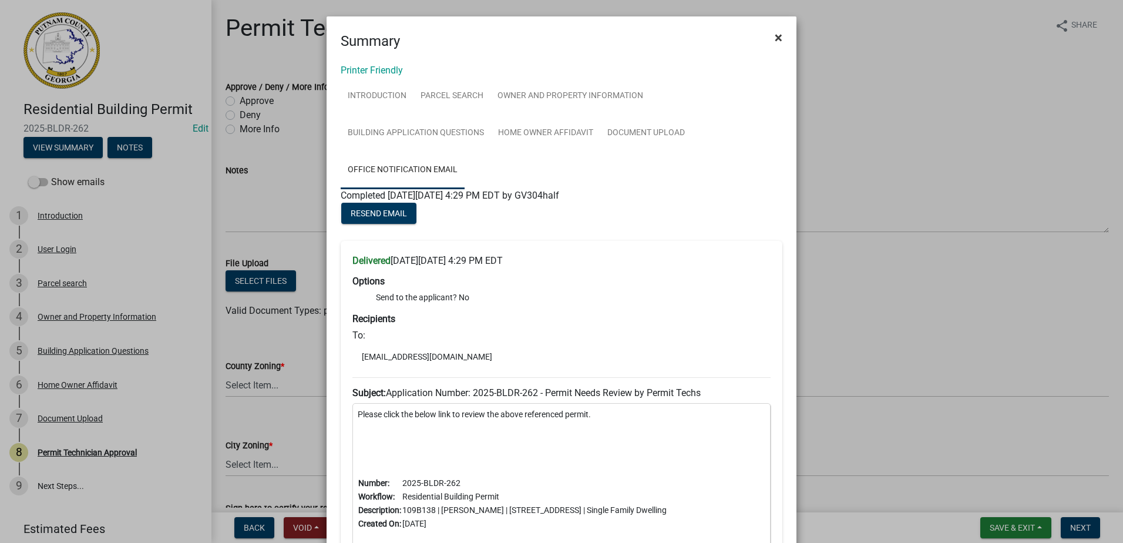
click at [775, 42] on span "×" at bounding box center [779, 37] width 8 height 16
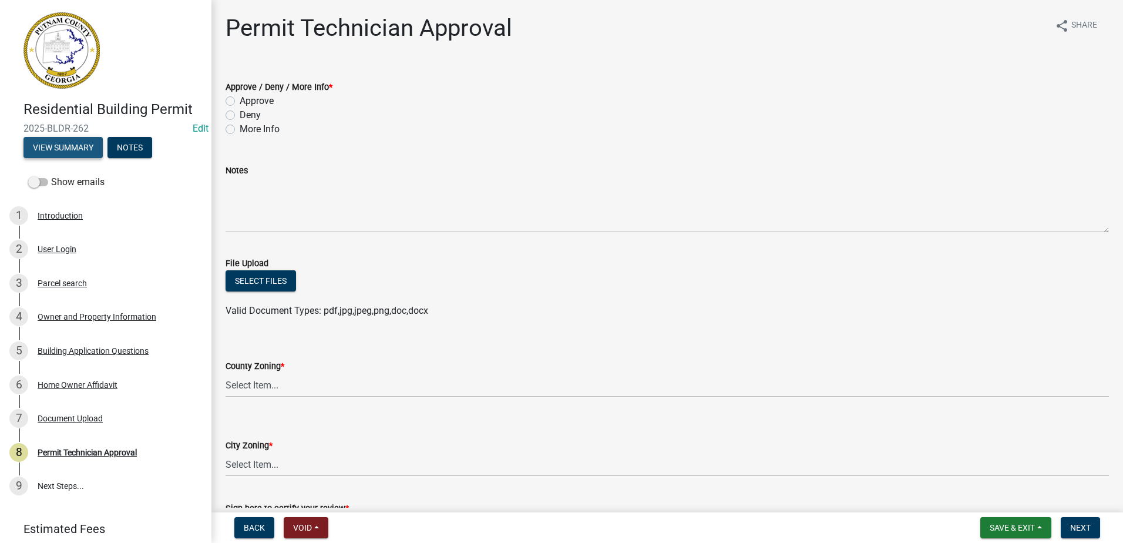
click at [75, 149] on button "View Summary" at bounding box center [62, 147] width 79 height 21
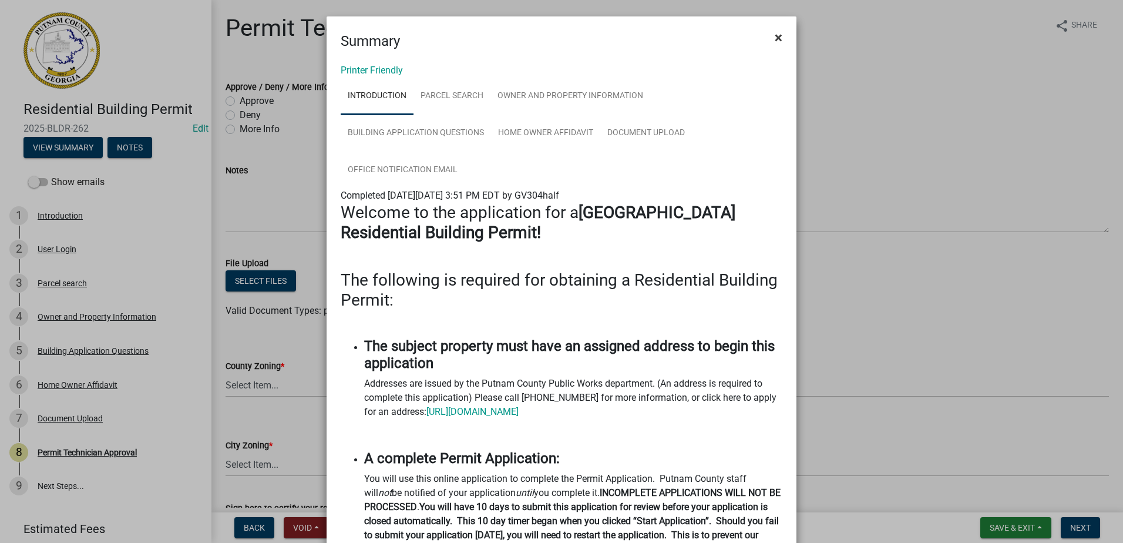
click at [777, 31] on span "×" at bounding box center [779, 37] width 8 height 16
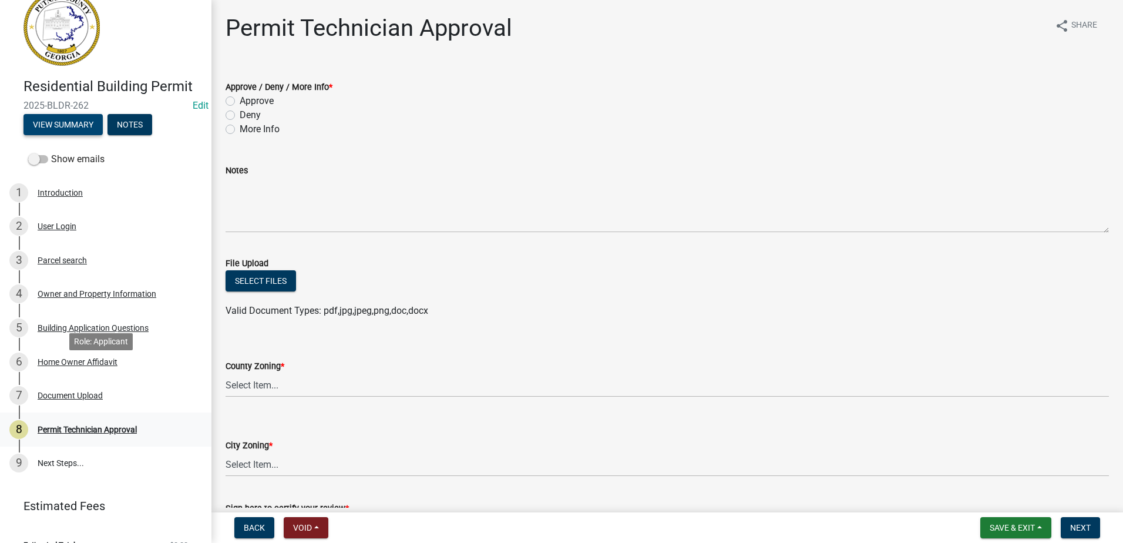
scroll to position [43, 0]
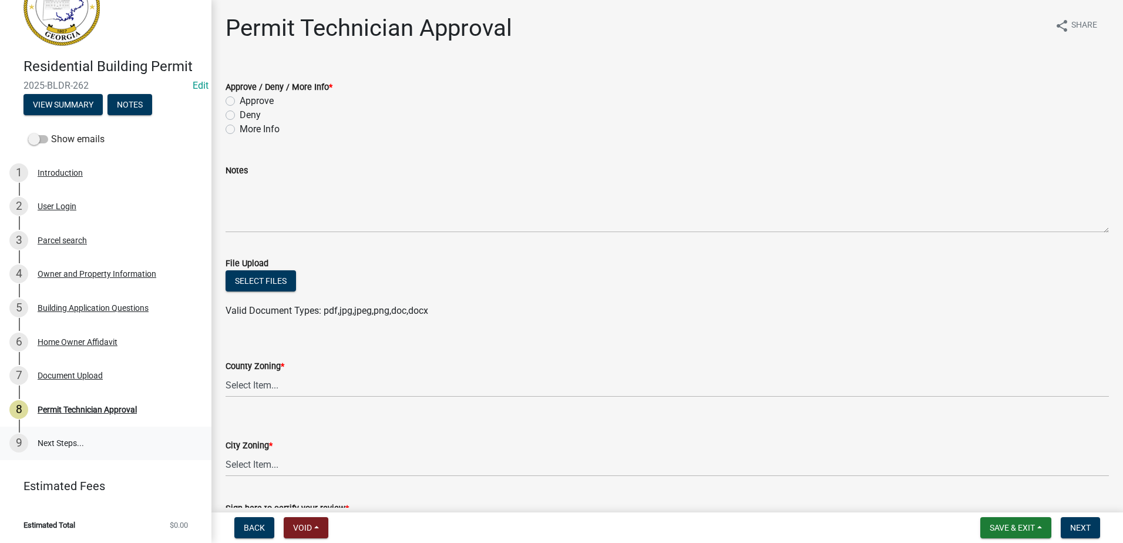
click at [60, 443] on link "9 Next Steps..." at bounding box center [105, 443] width 211 height 34
click at [59, 276] on div "Owner and Property Information" at bounding box center [97, 274] width 119 height 8
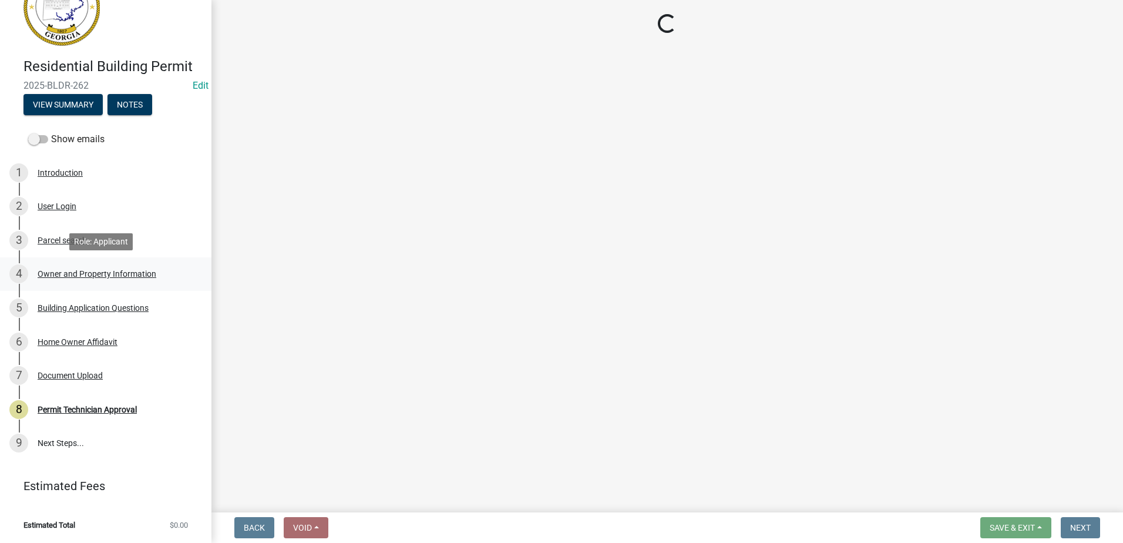
select select "78bfdc44-73ff-456e-a557-d4c99b9c08be"
select select "83394b22-4a11-496c-8e5c-75ade2e72faf"
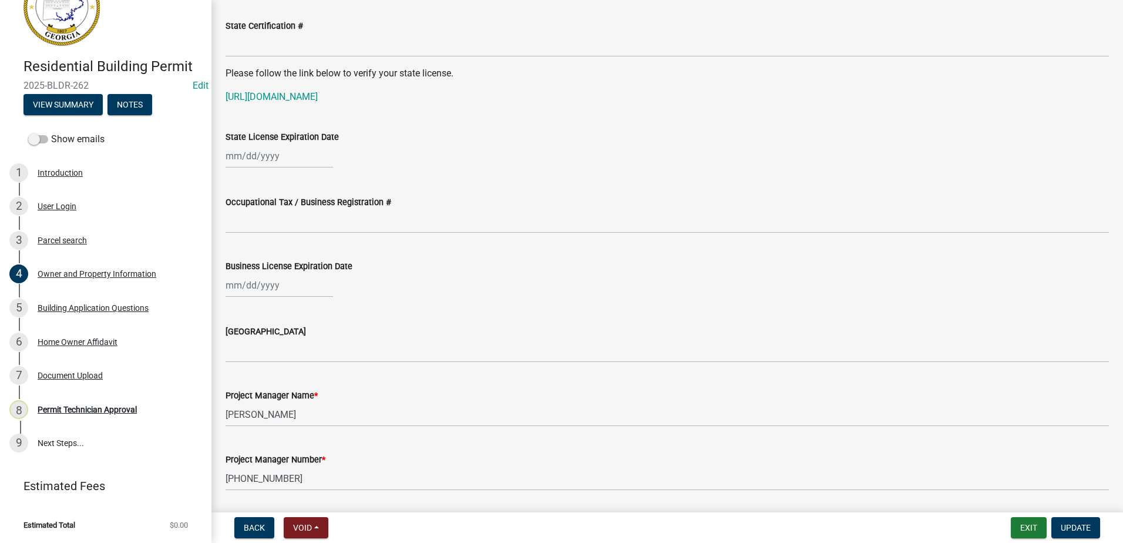
scroll to position [1387, 0]
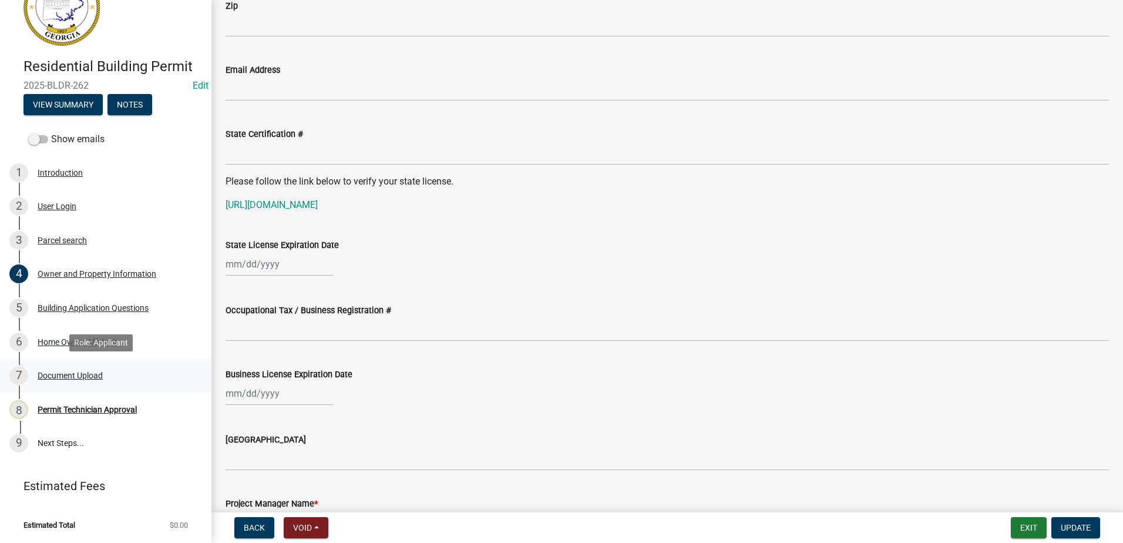
click at [64, 381] on div "7 Document Upload" at bounding box center [100, 375] width 183 height 19
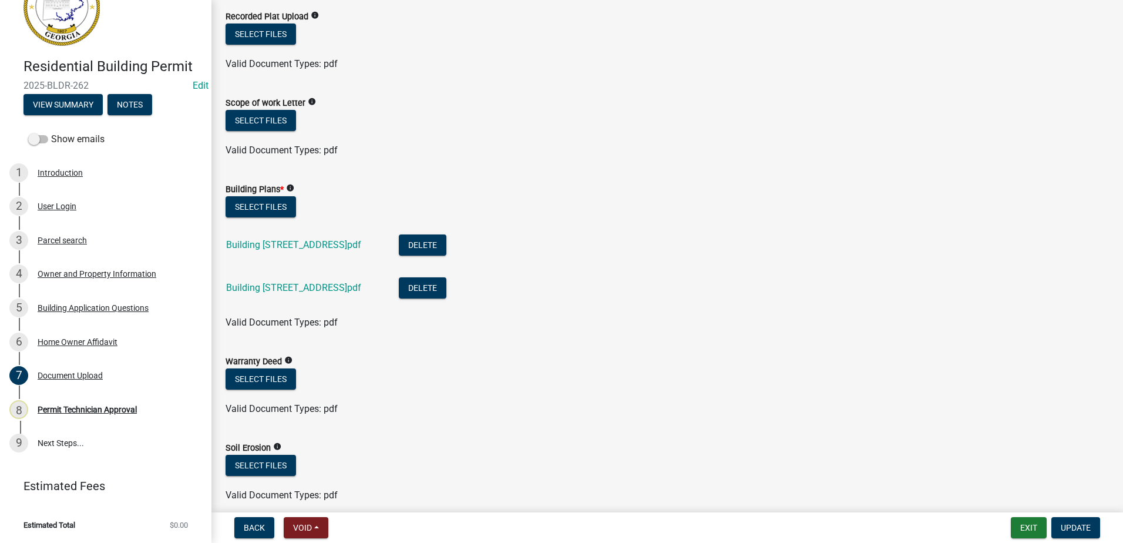
scroll to position [396, 0]
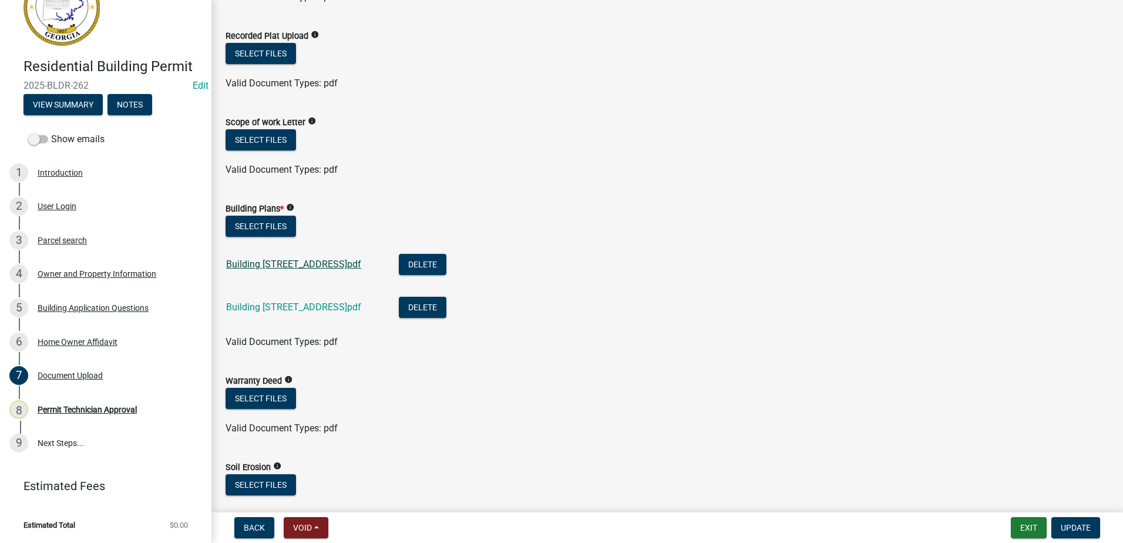
click at [361, 265] on link "Building [STREET_ADDRESS]pdf" at bounding box center [293, 263] width 135 height 11
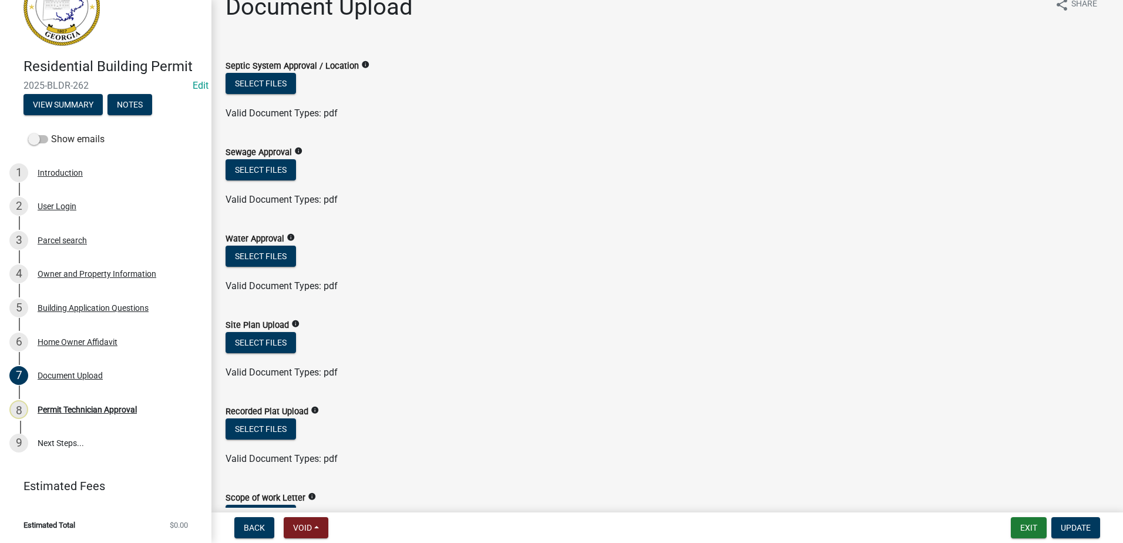
scroll to position [0, 0]
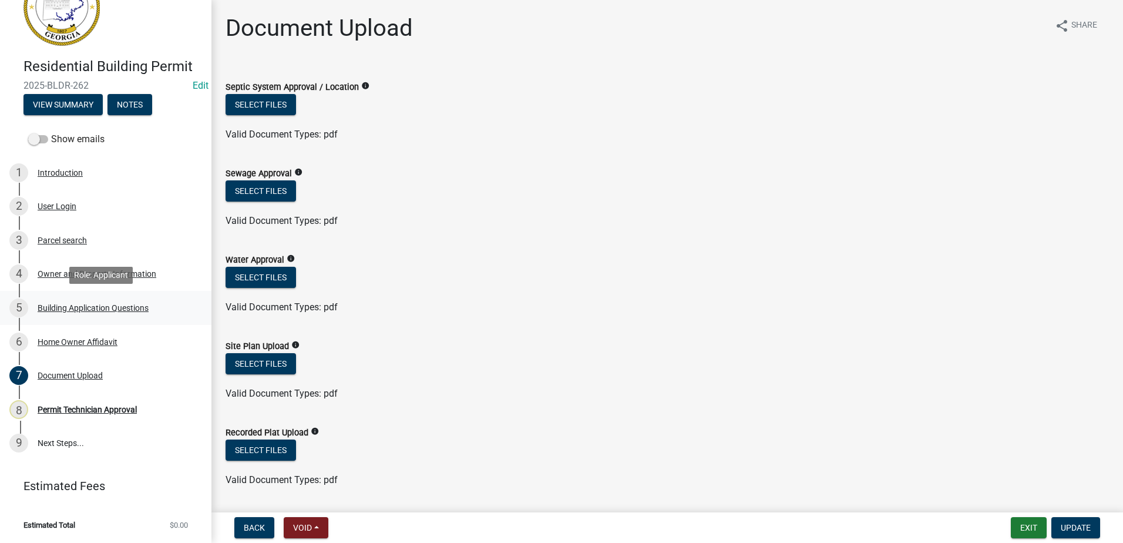
click at [67, 301] on div "5 Building Application Questions" at bounding box center [100, 307] width 183 height 19
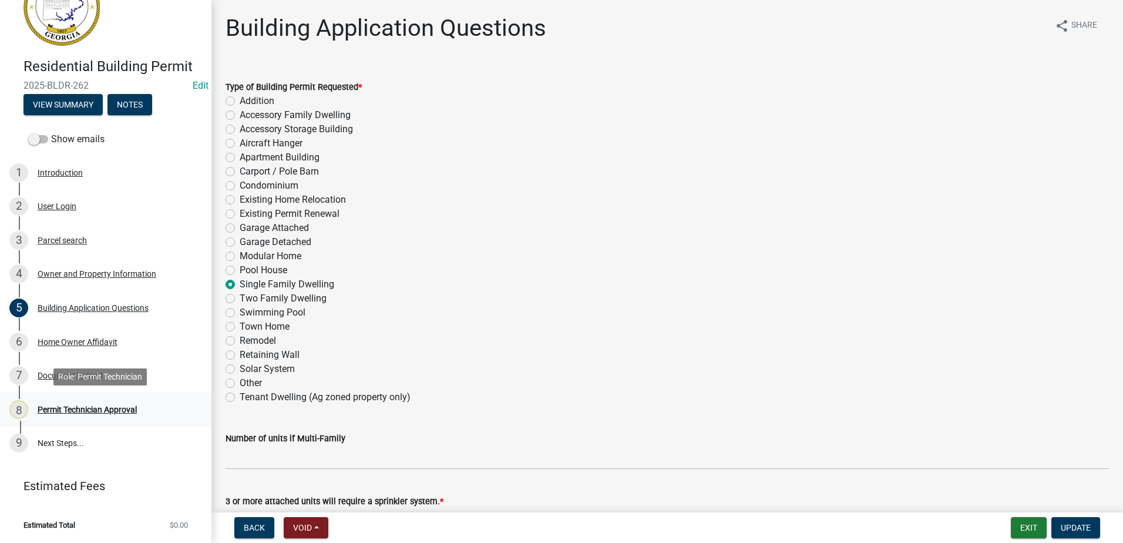
click at [96, 415] on div "8 Permit Technician Approval" at bounding box center [100, 409] width 183 height 19
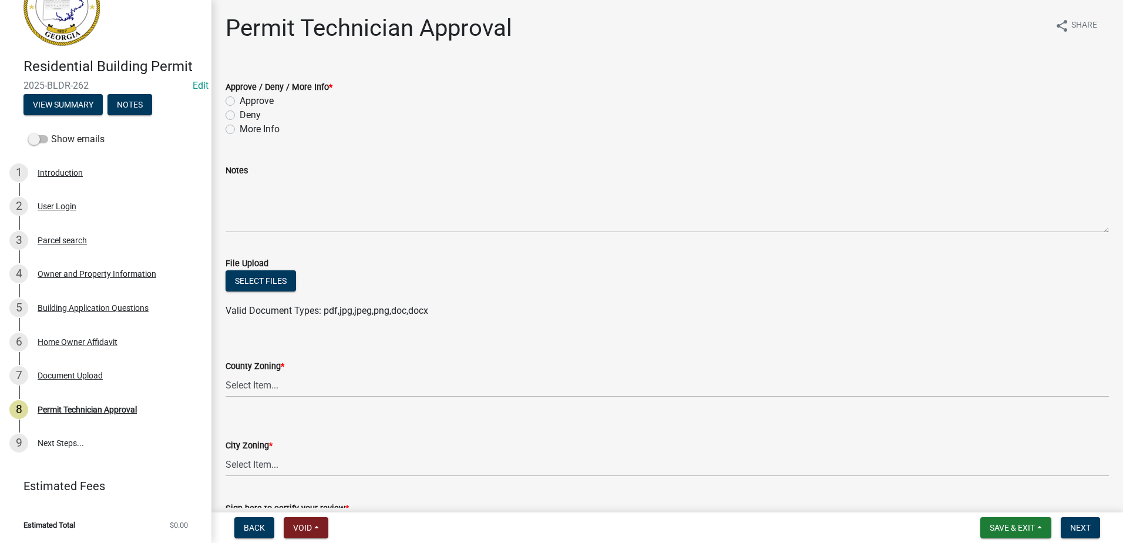
click at [240, 129] on label "More Info" at bounding box center [260, 129] width 40 height 14
click at [240, 129] on input "More Info" at bounding box center [244, 126] width 8 height 8
radio input "true"
click at [69, 304] on div "Building Application Questions" at bounding box center [93, 308] width 111 height 8
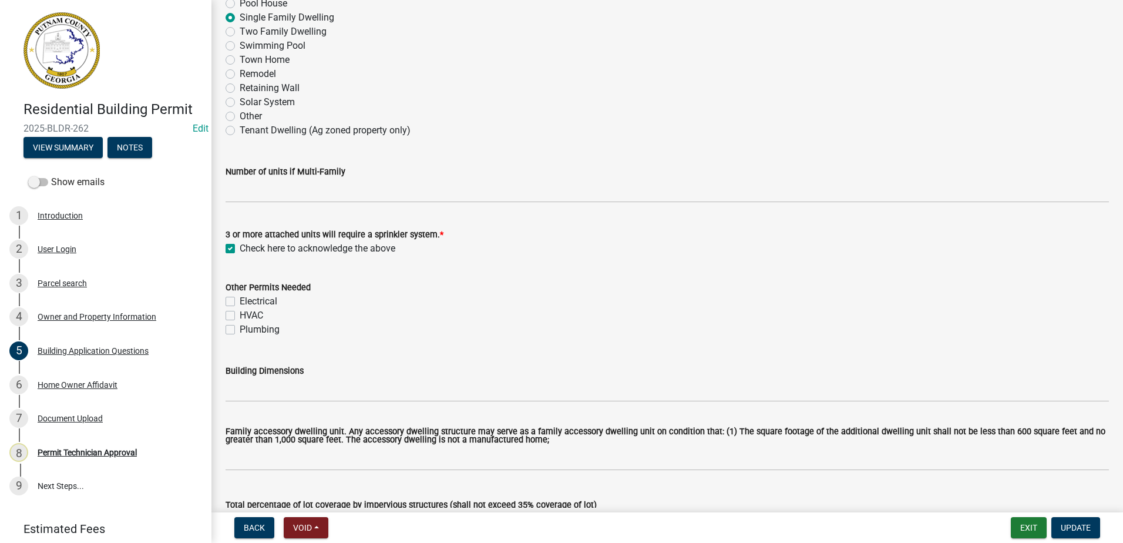
scroll to position [294, 0]
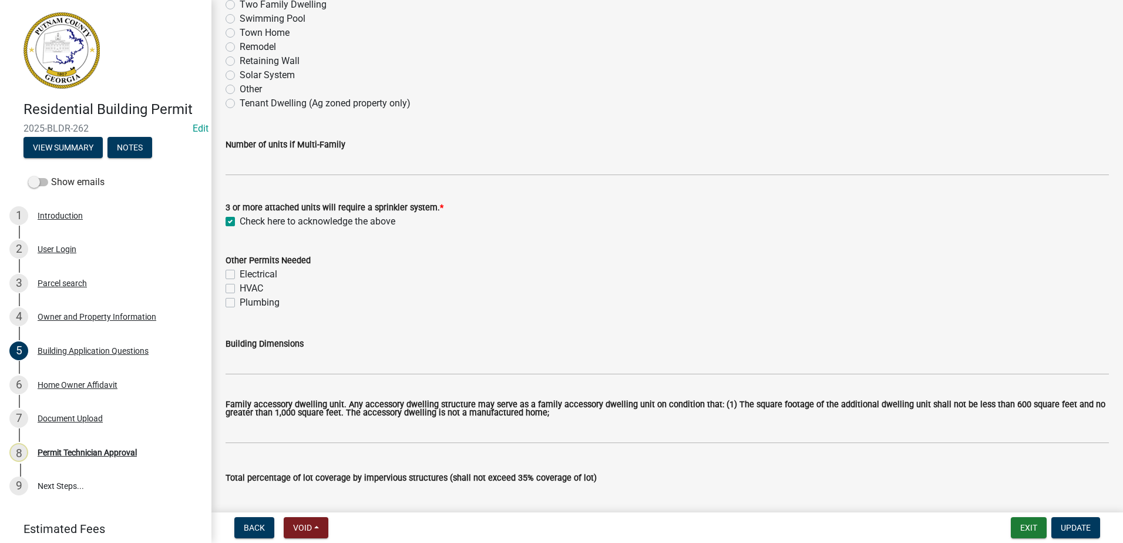
click at [240, 271] on label "Electrical" at bounding box center [259, 274] width 38 height 14
click at [240, 271] on input "Electrical" at bounding box center [244, 271] width 8 height 8
checkbox input "true"
checkbox input "false"
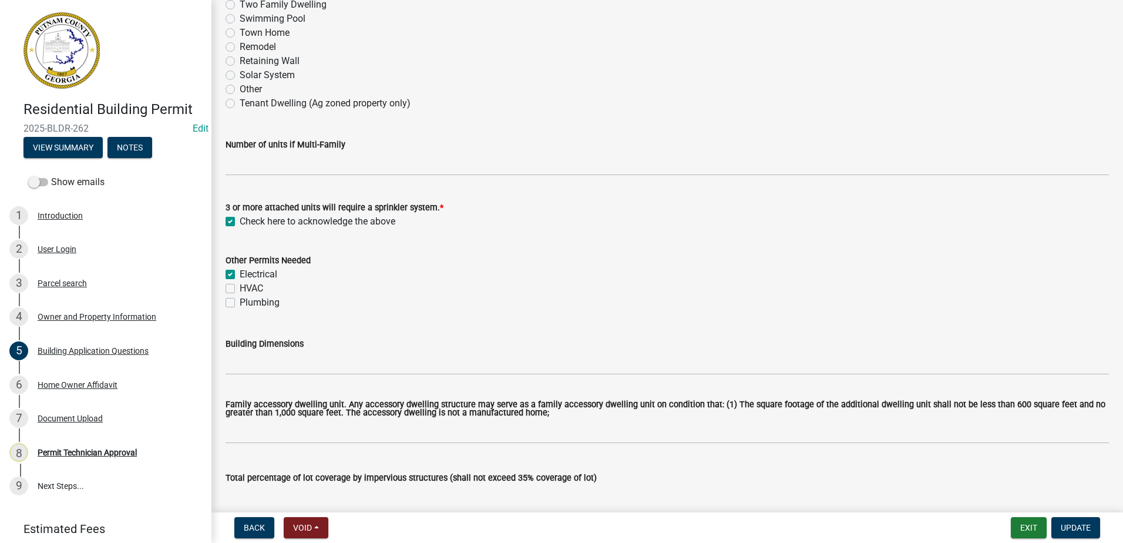
click at [240, 274] on label "Electrical" at bounding box center [259, 274] width 38 height 14
click at [240, 274] on input "Electrical" at bounding box center [244, 271] width 8 height 8
checkbox input "false"
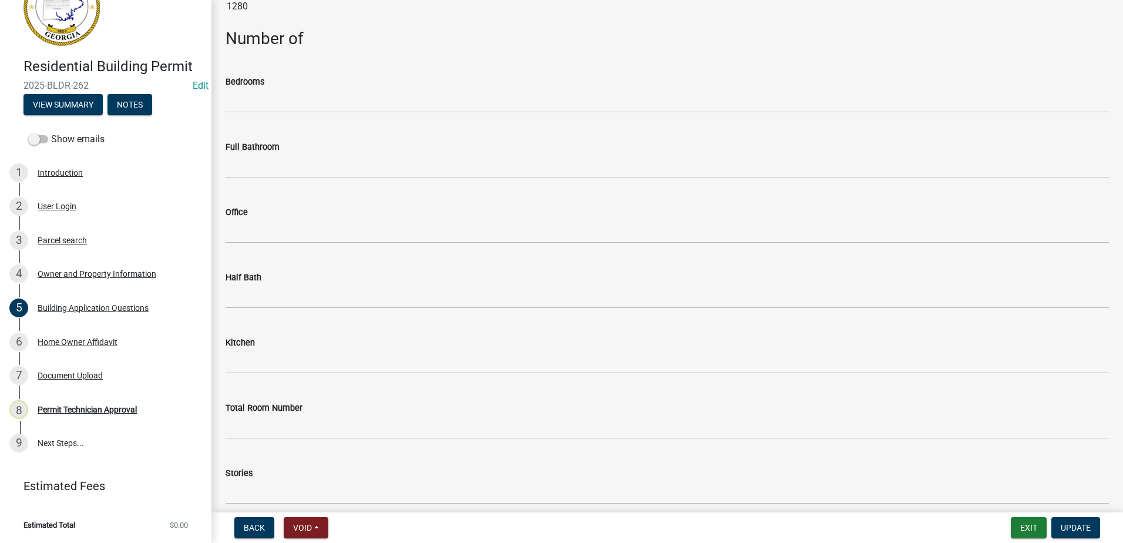
scroll to position [1057, 0]
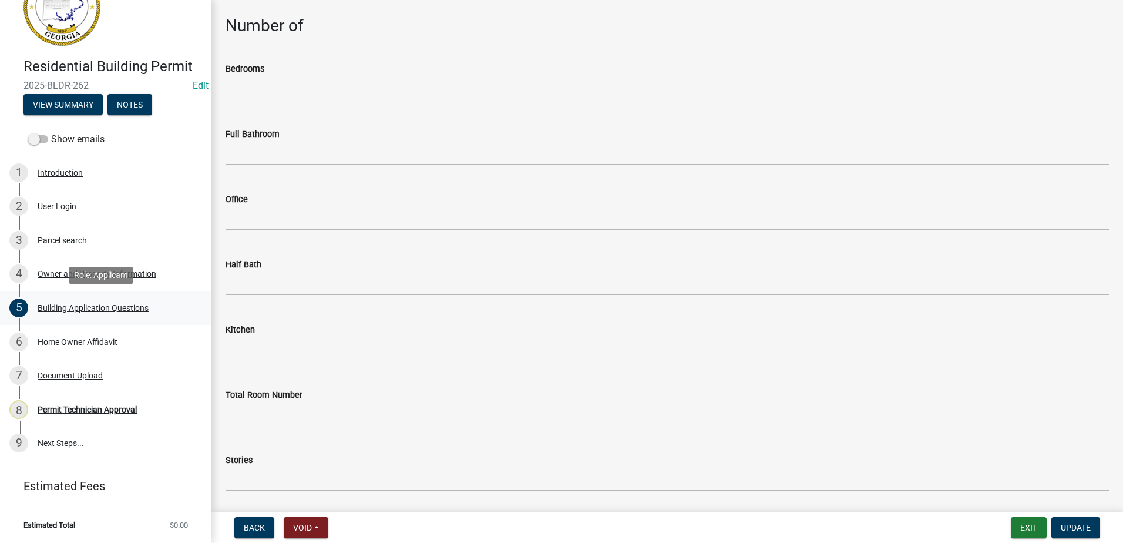
click at [67, 305] on div "Building Application Questions" at bounding box center [93, 308] width 111 height 8
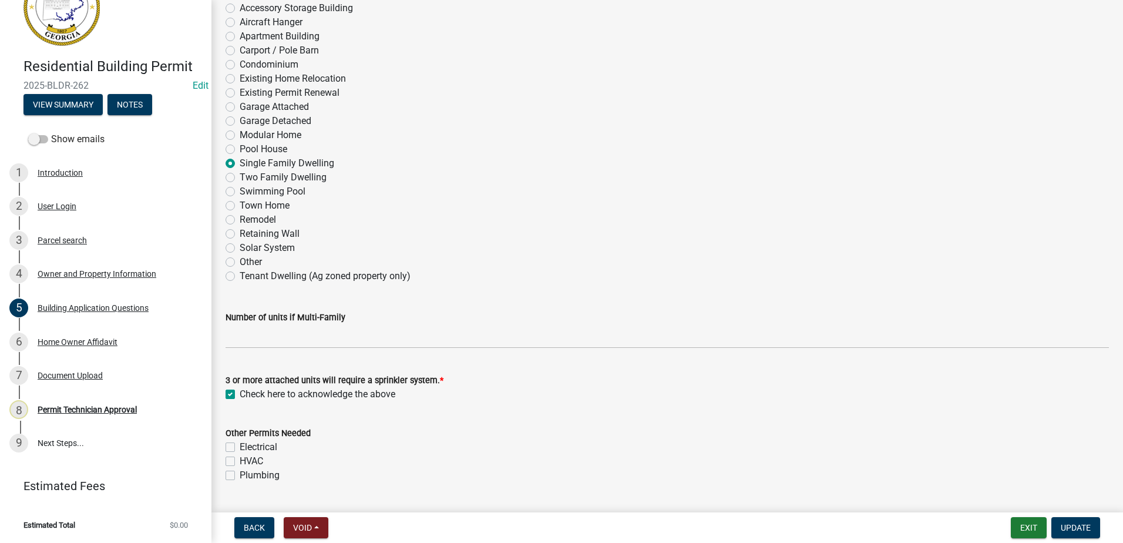
scroll to position [0, 0]
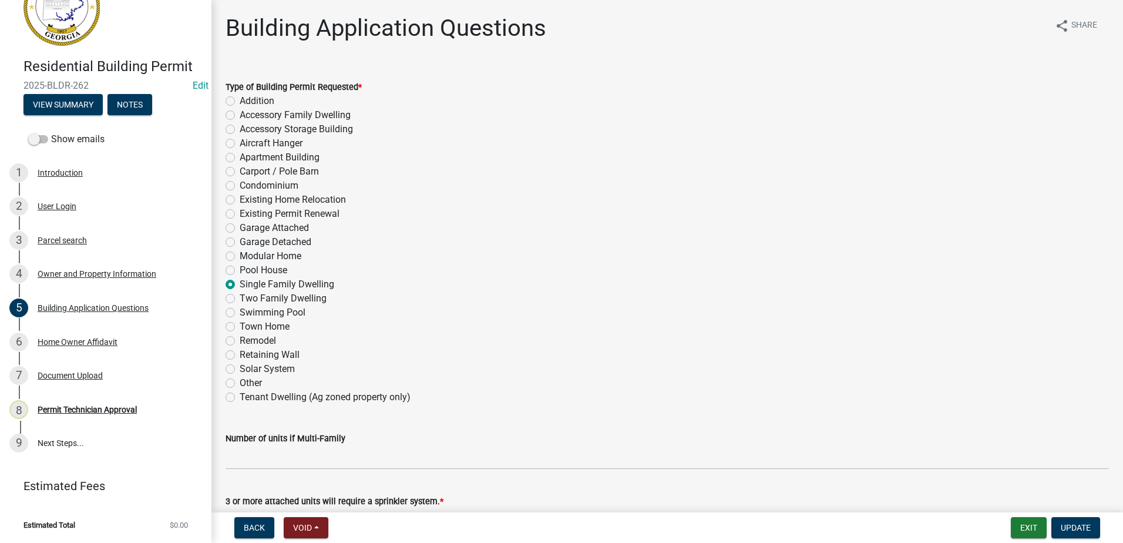
drag, startPoint x: 102, startPoint y: 82, endPoint x: 12, endPoint y: 76, distance: 89.5
click at [12, 76] on div "Residential Building Permit 2025-BLDR-262 Edit View Summary Notes" at bounding box center [105, 83] width 193 height 69
drag, startPoint x: 13, startPoint y: 76, endPoint x: 30, endPoint y: 82, distance: 18.2
copy span "2025-BLDR-262"
click at [73, 103] on button "View Summary" at bounding box center [62, 104] width 79 height 21
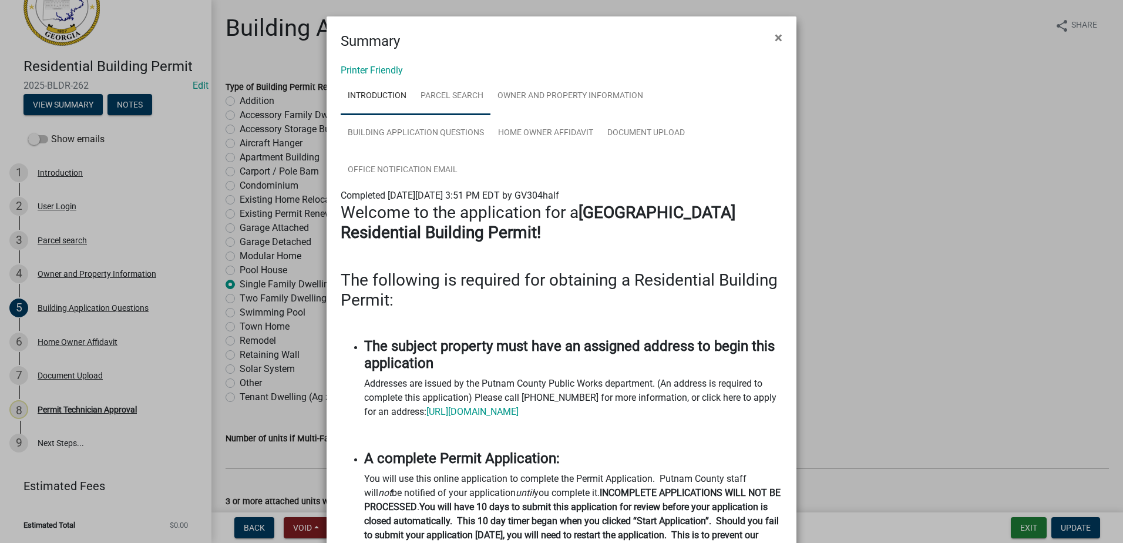
click at [452, 93] on link "Parcel search" at bounding box center [451, 97] width 77 height 38
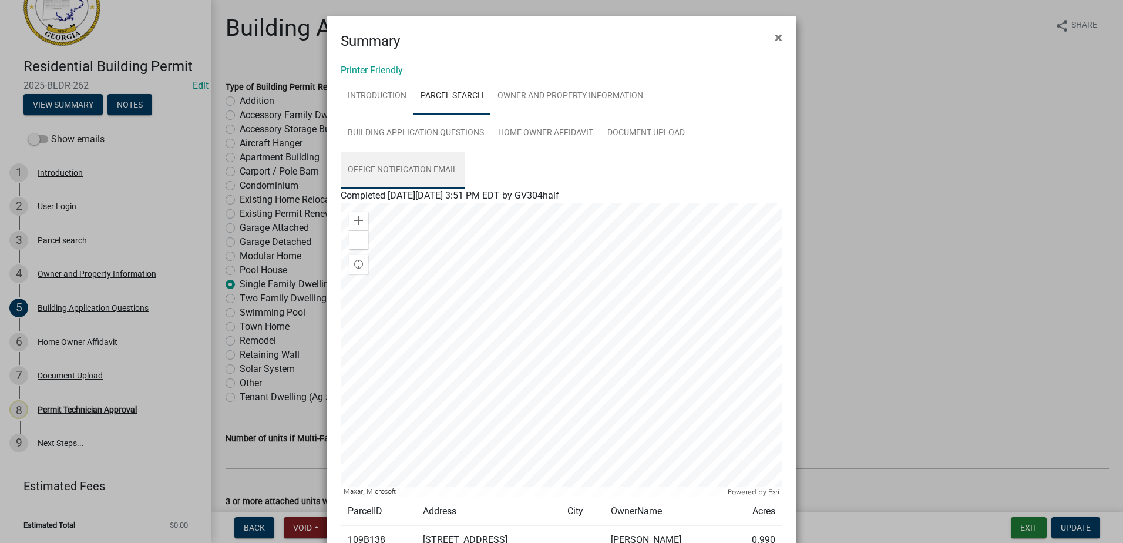
click at [401, 163] on link "Office Notification Email" at bounding box center [403, 171] width 124 height 38
